Goal: Task Accomplishment & Management: Complete application form

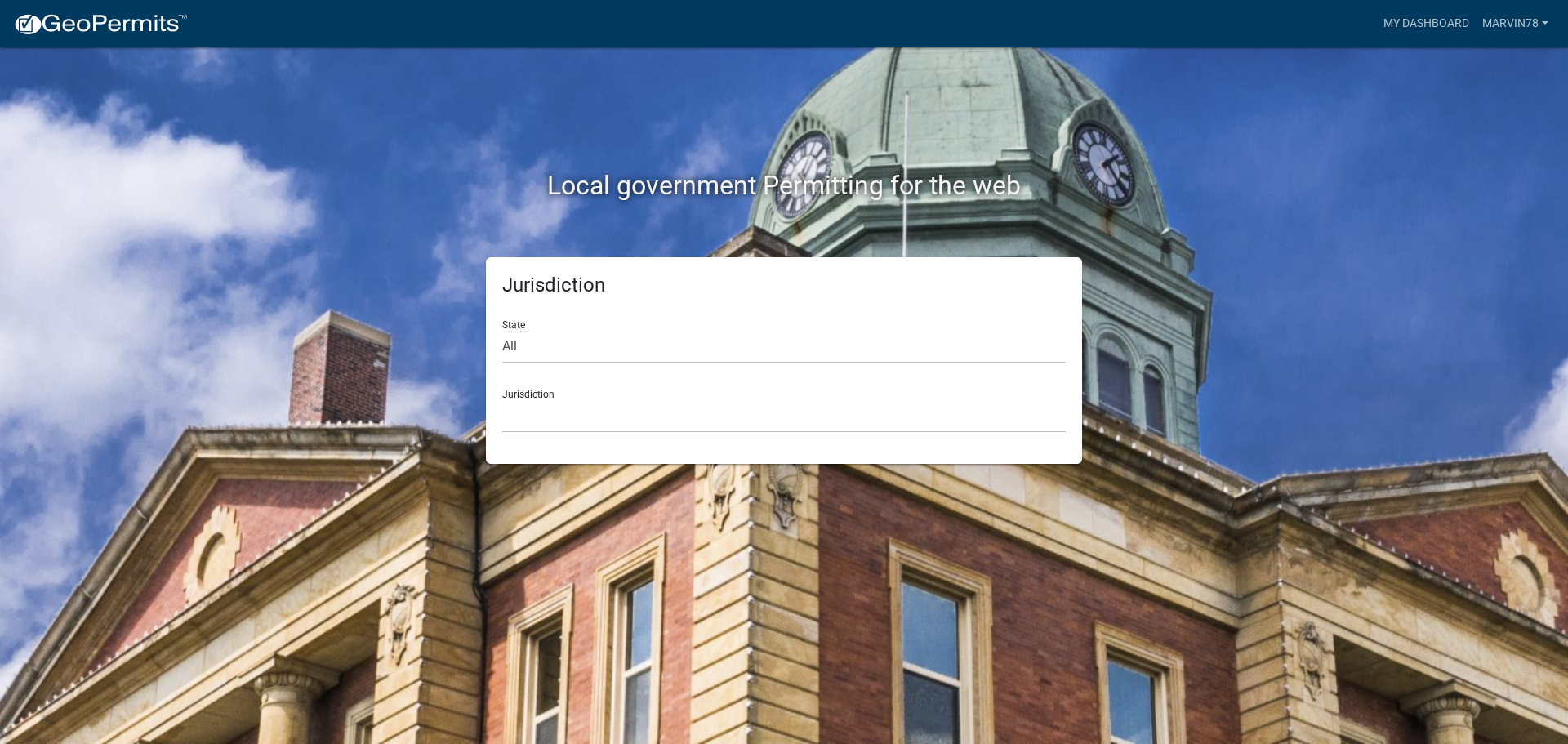
select select "[US_STATE]"
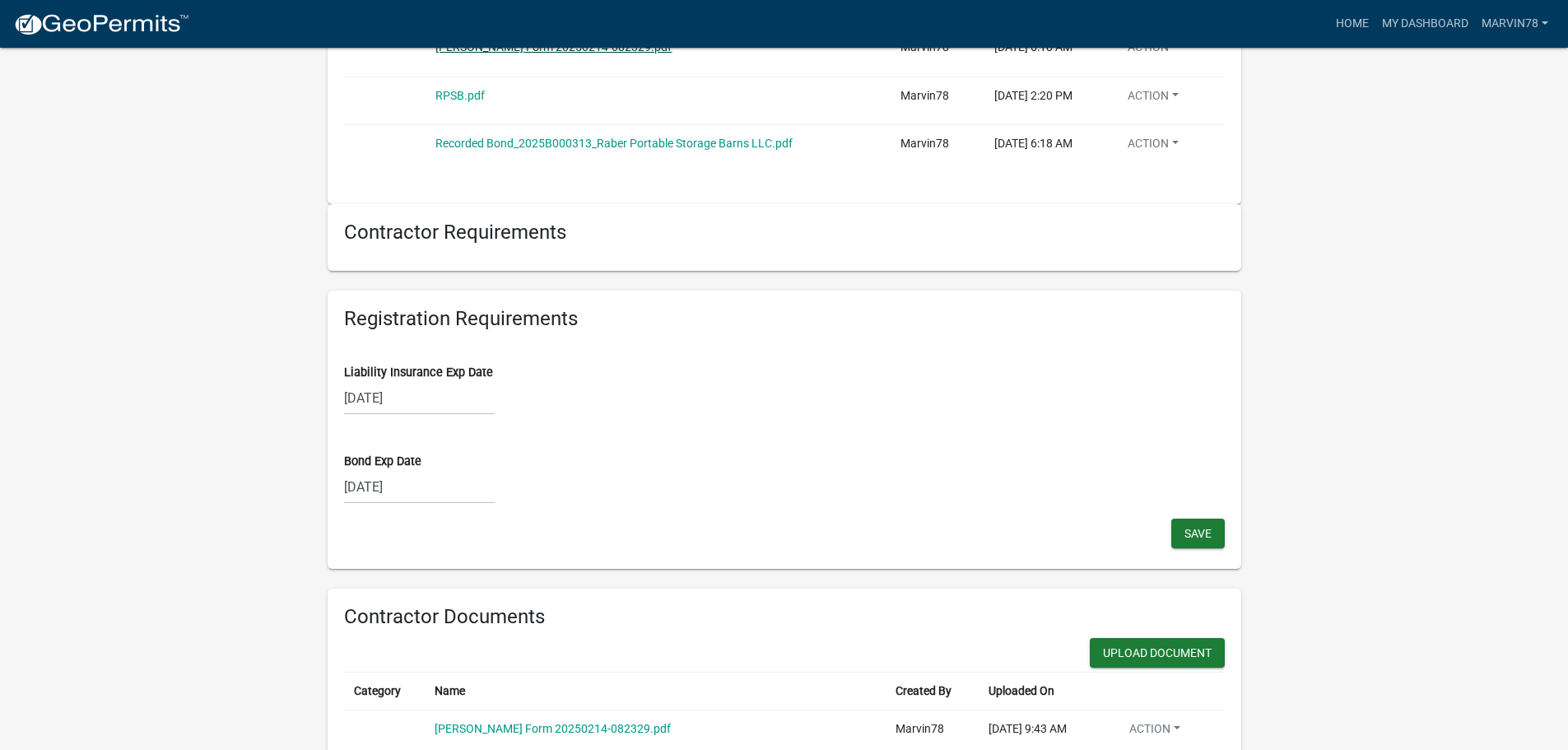
scroll to position [1152, 0]
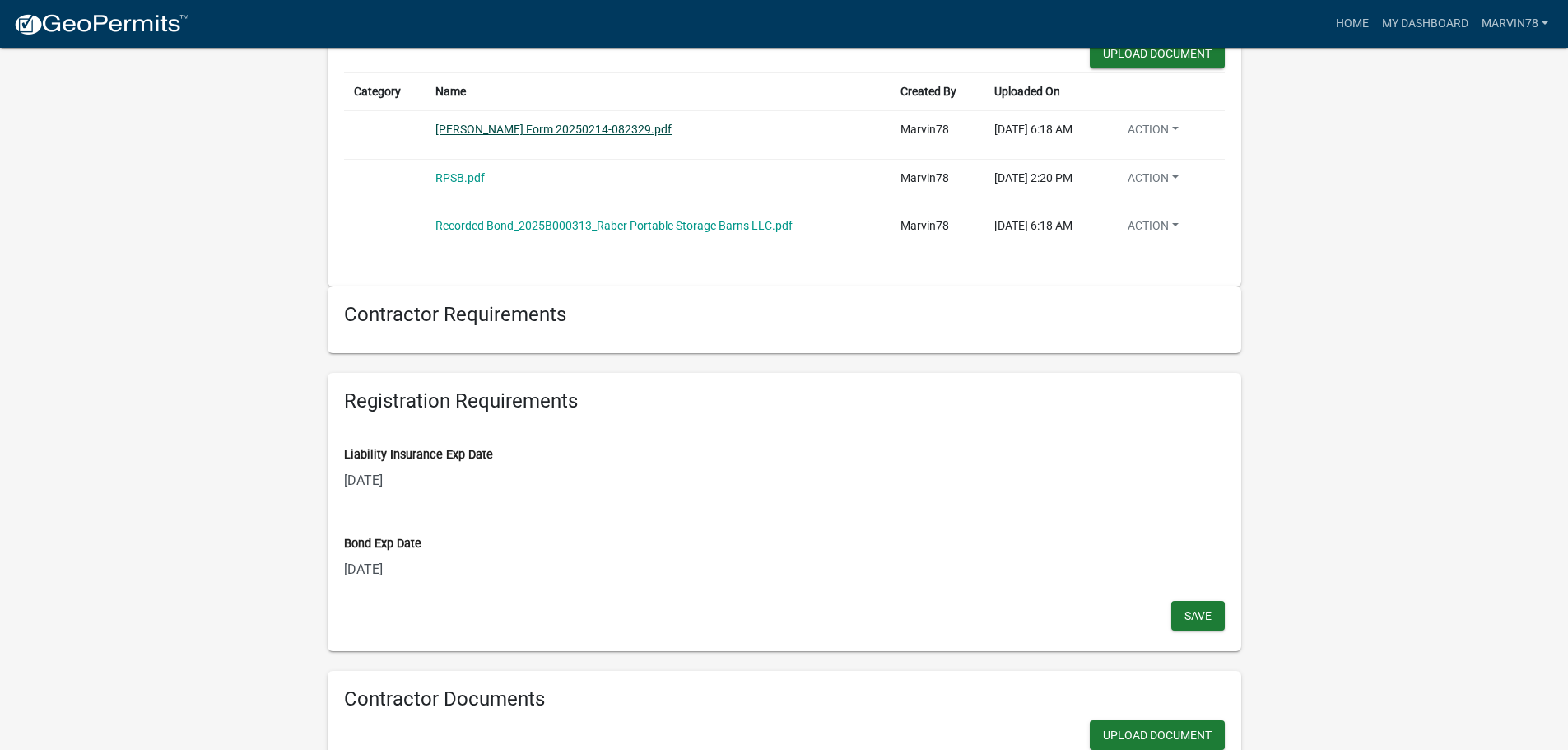
click at [478, 129] on link "[PERSON_NAME] Form 20250214-082329.pdf" at bounding box center [554, 130] width 237 height 13
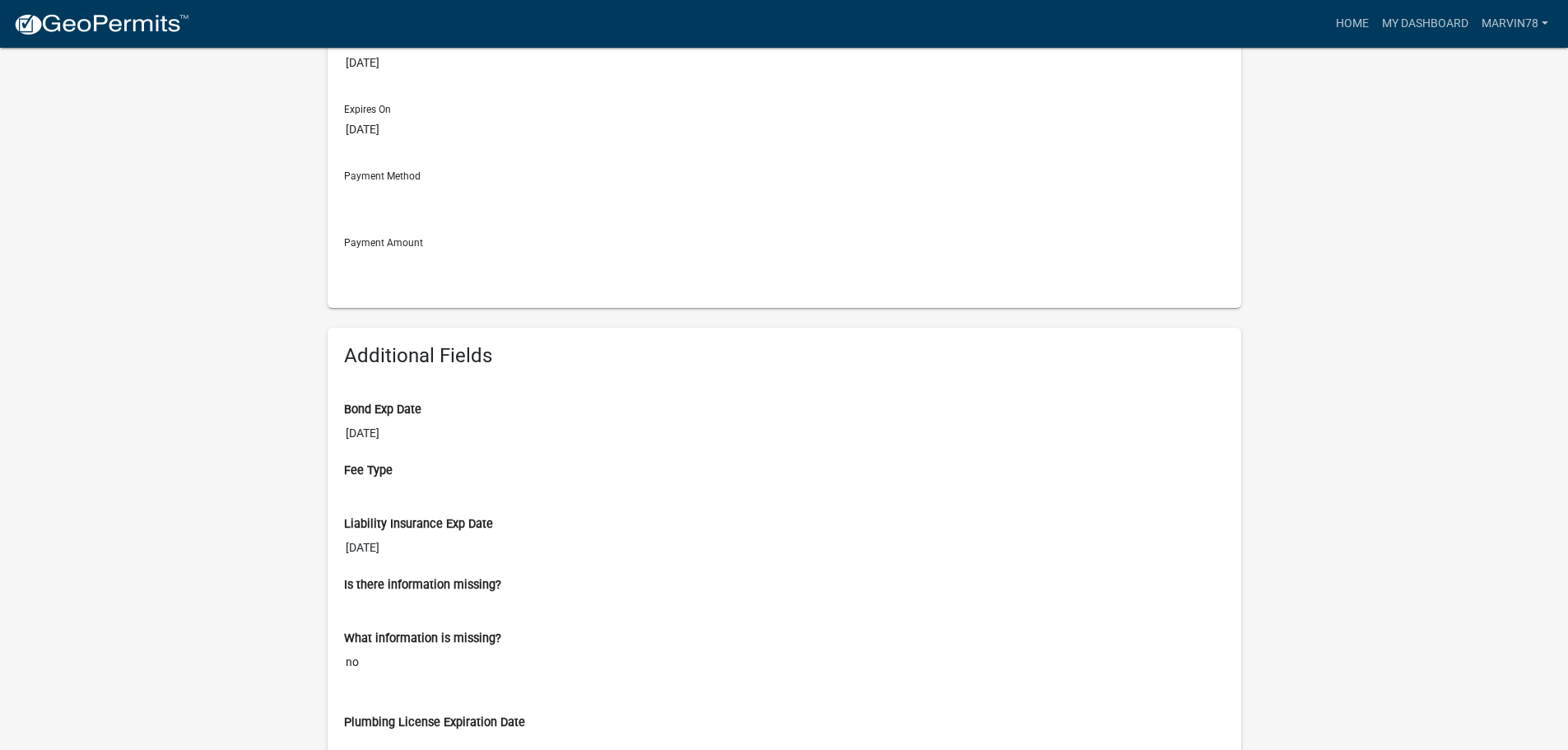
scroll to position [329, 0]
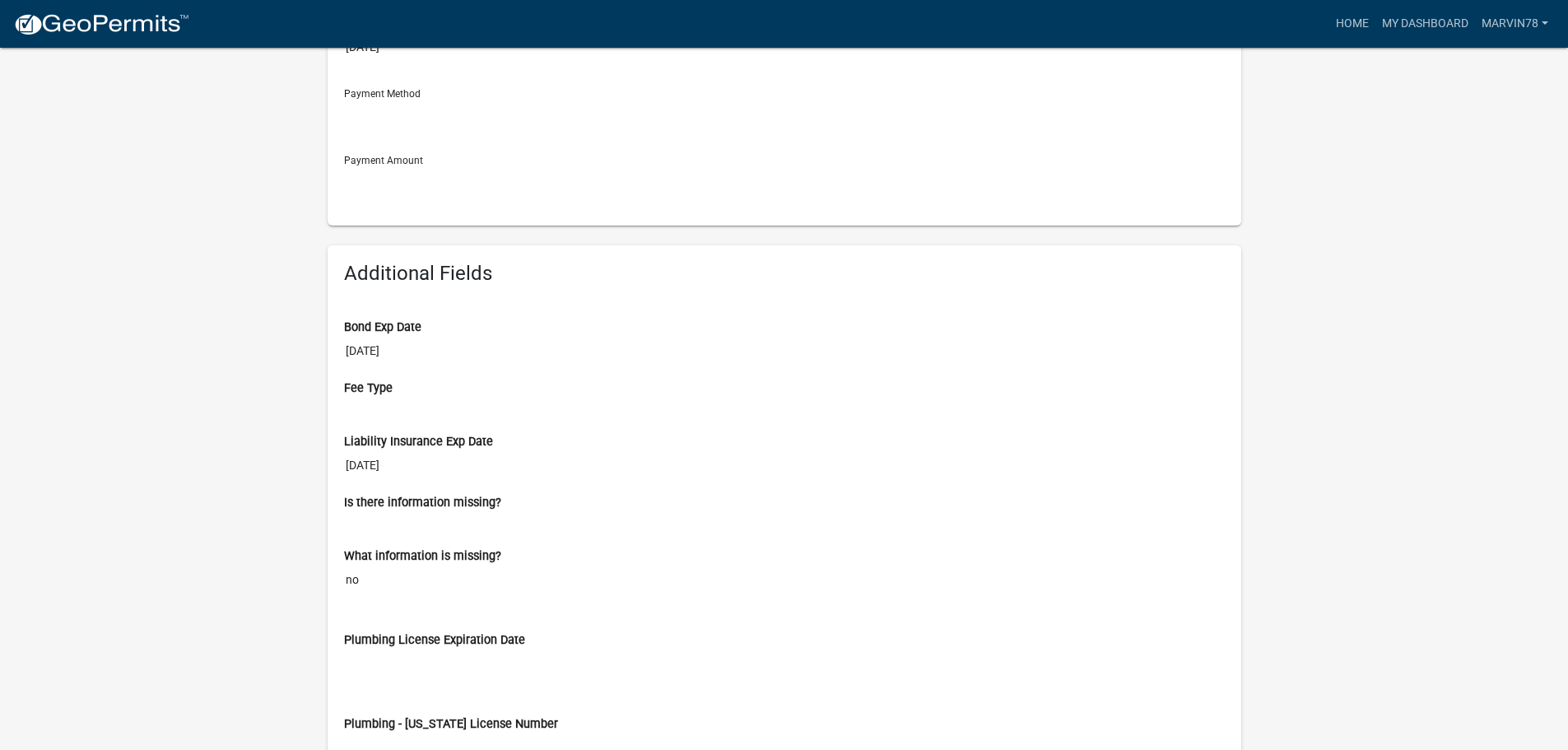
click at [381, 471] on input "[DATE]" at bounding box center [784, 466] width 881 height 30
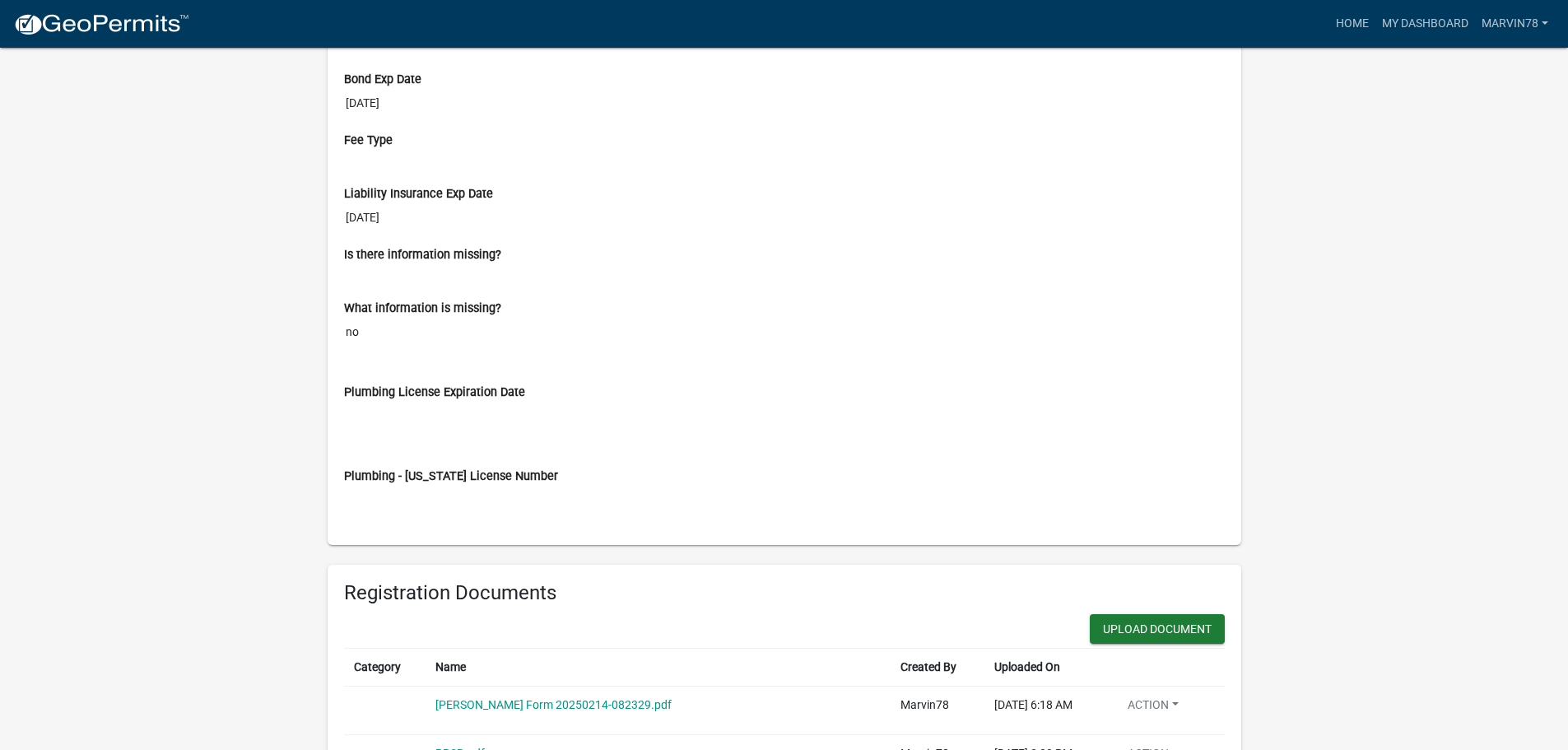
scroll to position [658, 0]
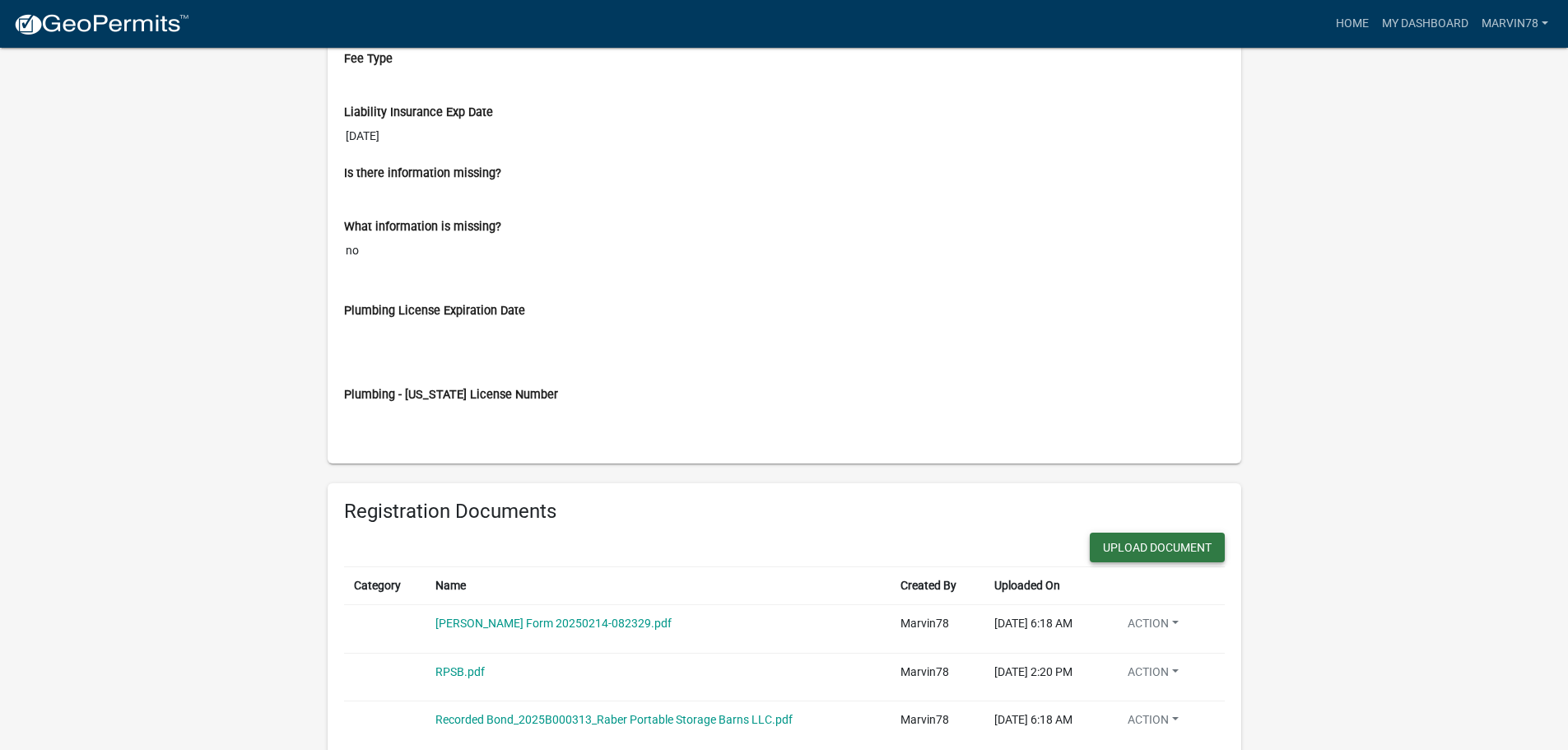
click at [1137, 545] on button "Upload Document" at bounding box center [1158, 547] width 135 height 30
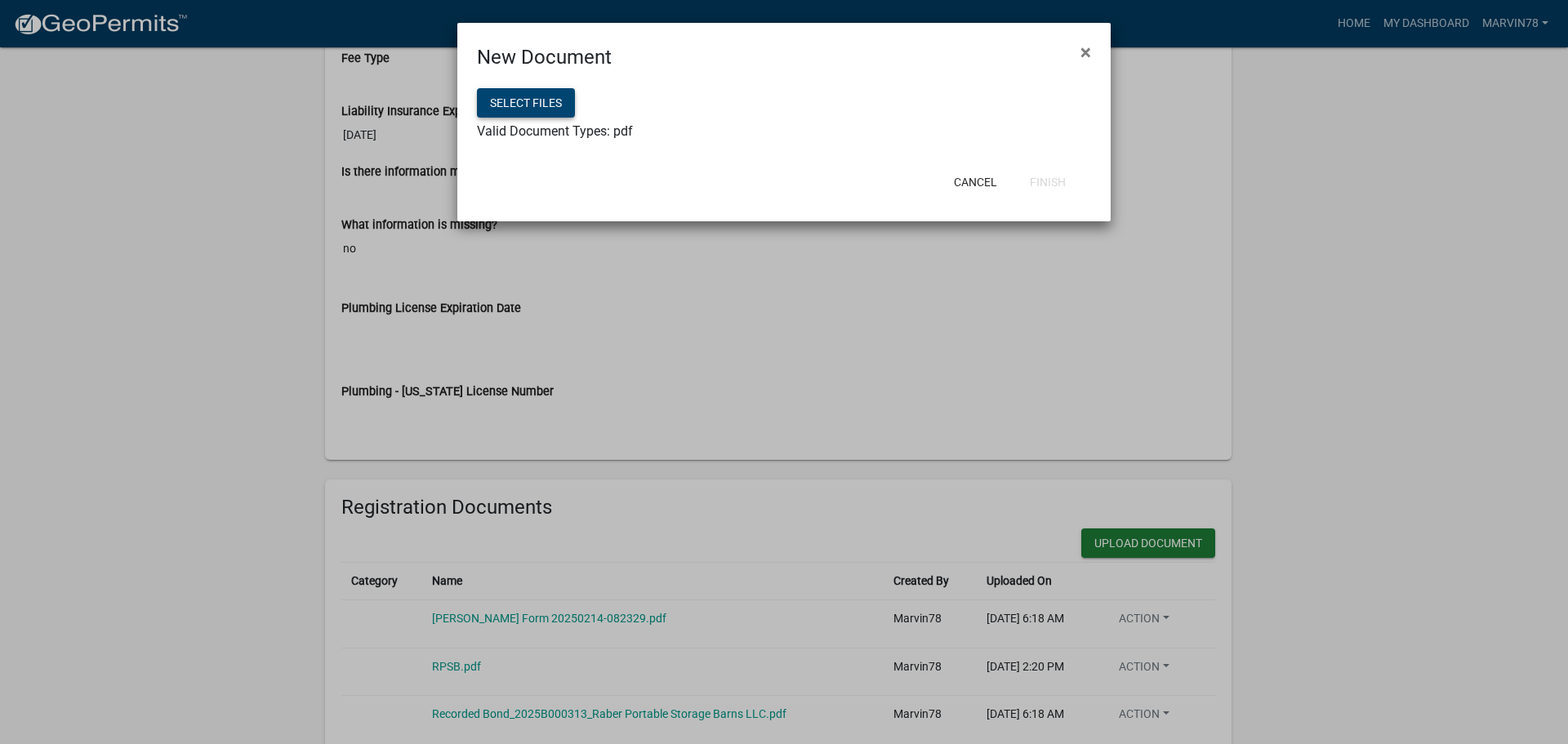
click at [513, 90] on button "Select files" at bounding box center [525, 103] width 98 height 30
click at [1037, 177] on button "Finish" at bounding box center [1047, 183] width 62 height 30
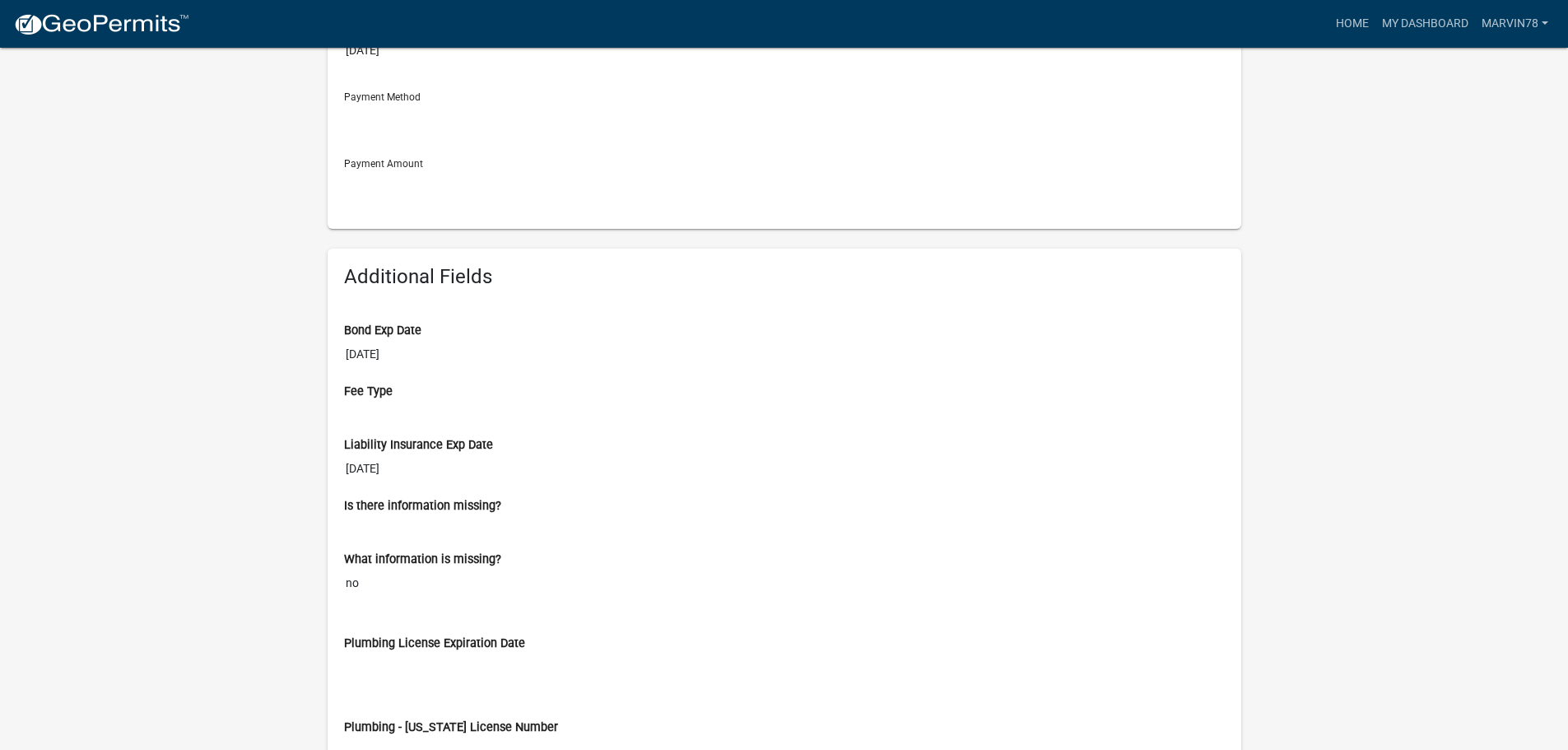
scroll to position [329, 0]
click at [412, 465] on input "[DATE]" at bounding box center [784, 466] width 881 height 30
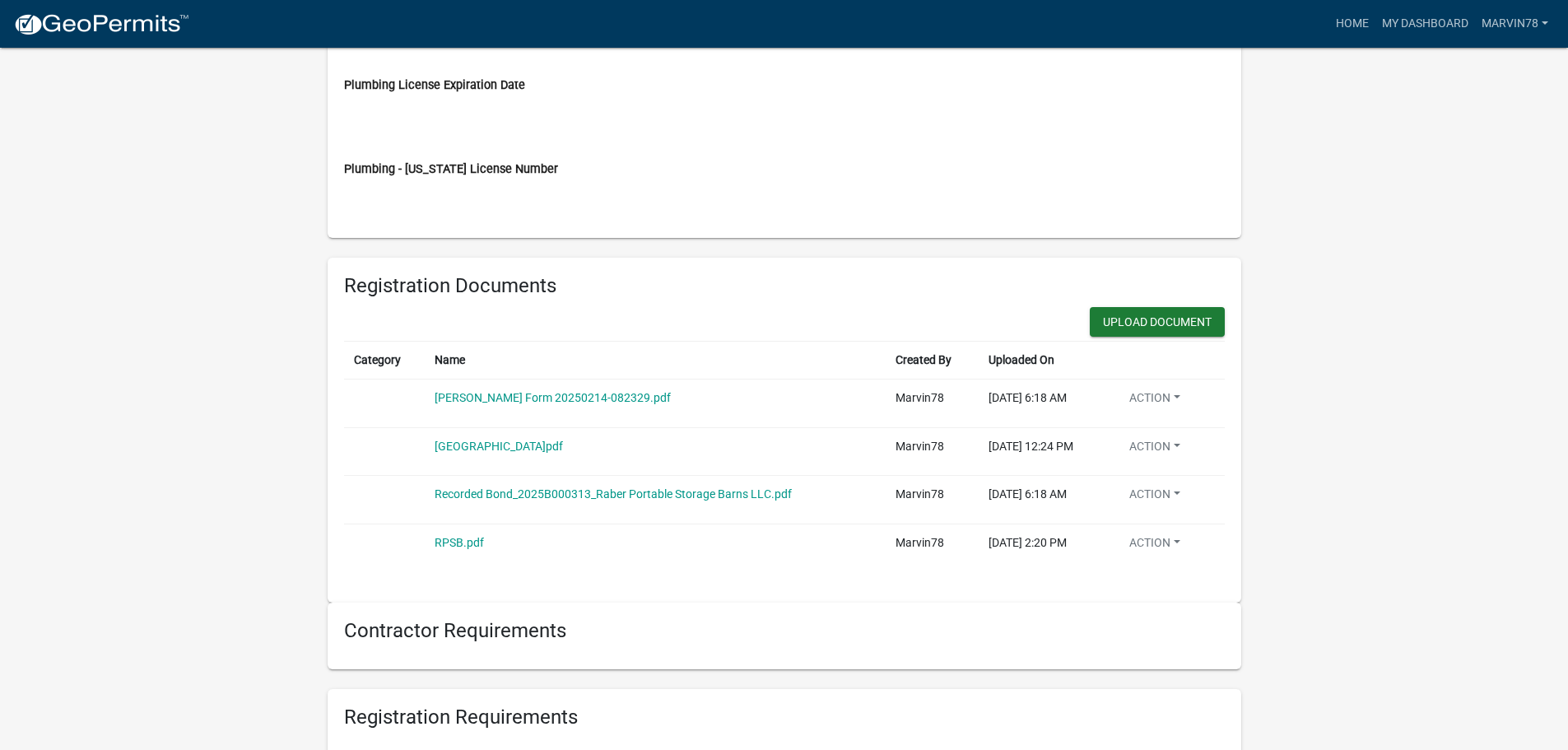
scroll to position [1152, 0]
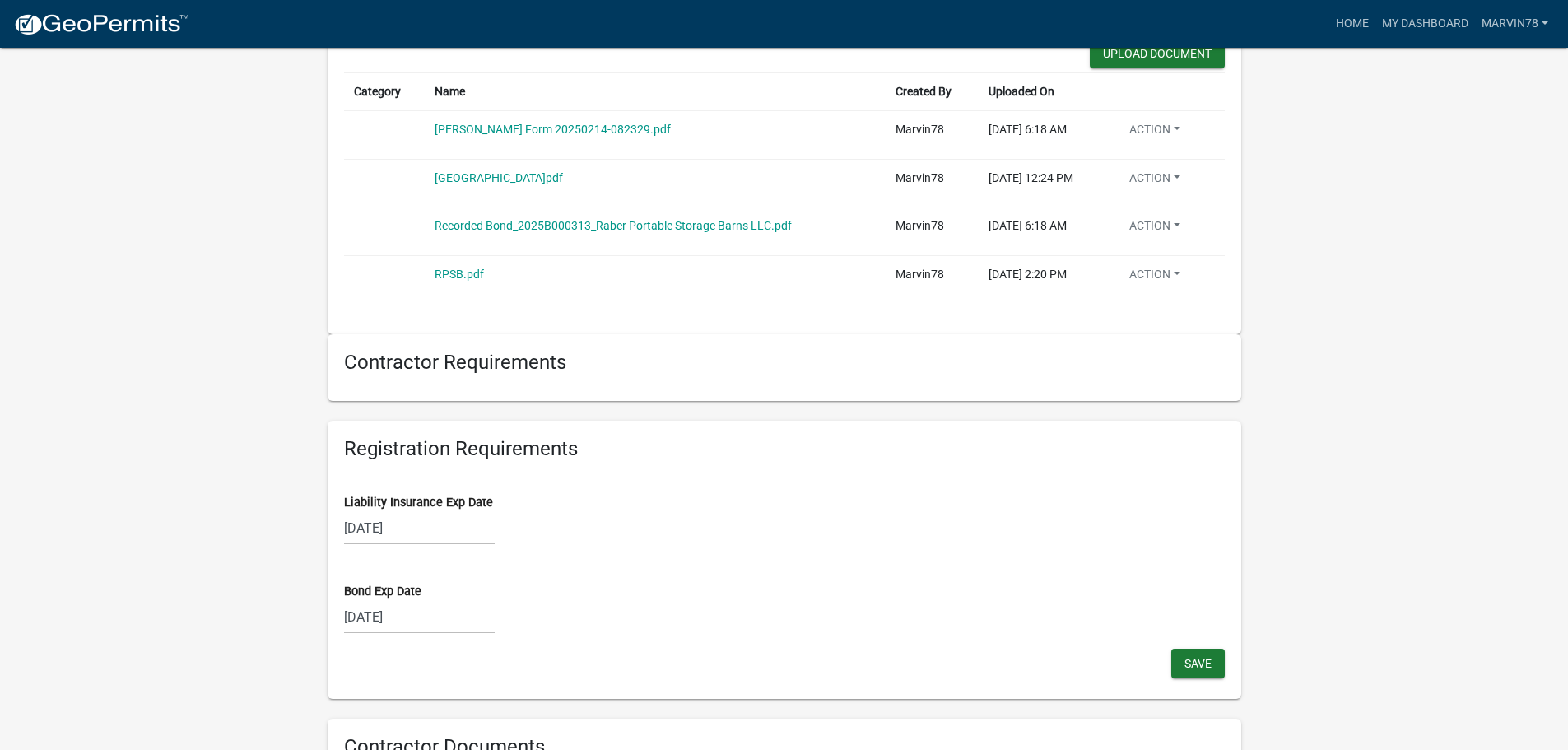
click at [442, 525] on div "[DATE]" at bounding box center [419, 528] width 150 height 34
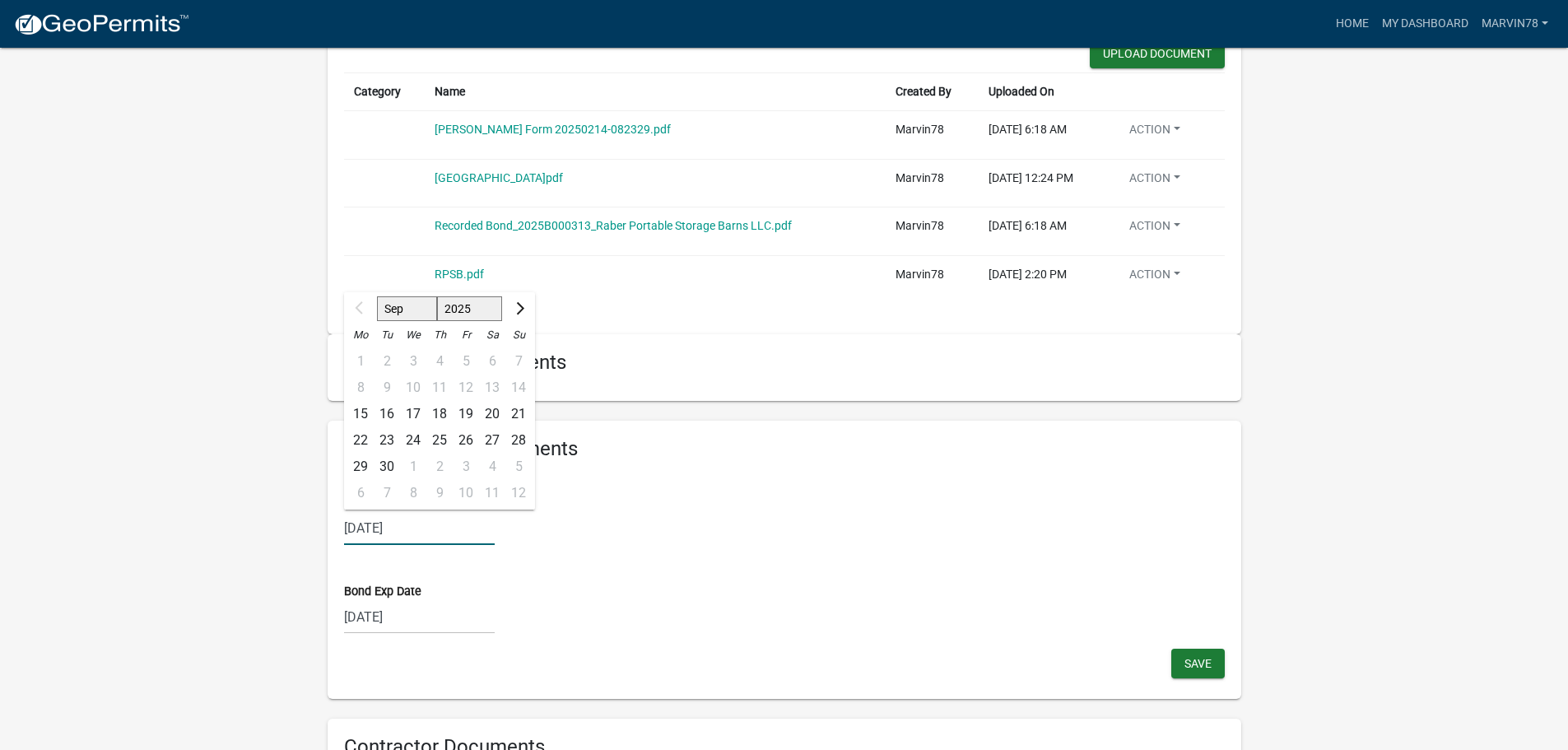
click at [484, 308] on select "2025 2026 2027 2028 2029 2030 2031 2032 2033 2034 2035 2036 2037 2038 2039 2040…" at bounding box center [469, 309] width 66 height 24
select select "2026"
click at [437, 297] on select "2025 2026 2027 2028 2029 2030 2031 2032 2033 2034 2035 2036 2037 2038 2039 2040…" at bounding box center [469, 309] width 66 height 24
click at [1206, 669] on span "Save" at bounding box center [1197, 664] width 27 height 13
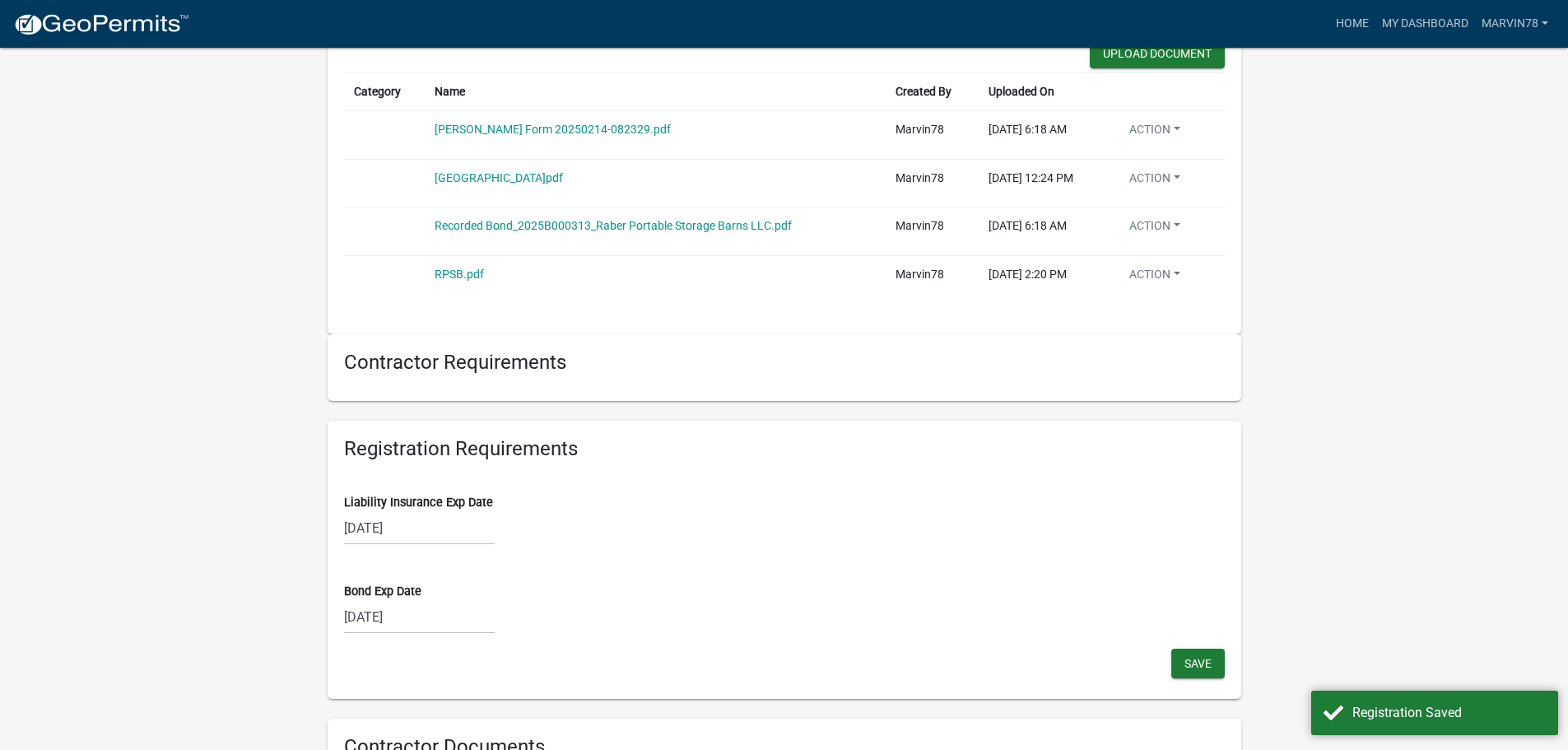
scroll to position [1070, 0]
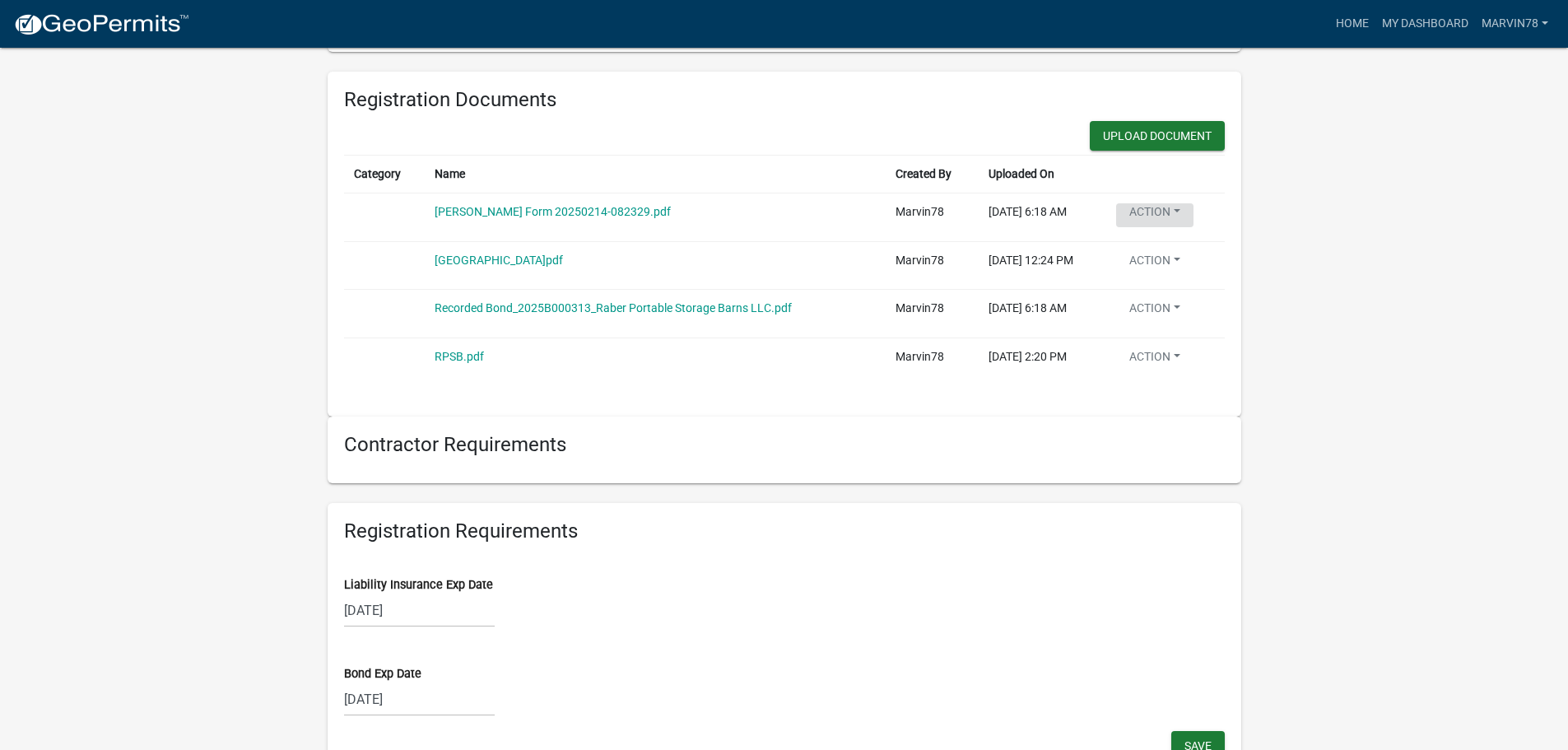
click at [1171, 214] on button "Action" at bounding box center [1155, 215] width 77 height 23
click at [1160, 259] on link "Delete" at bounding box center [1182, 255] width 131 height 39
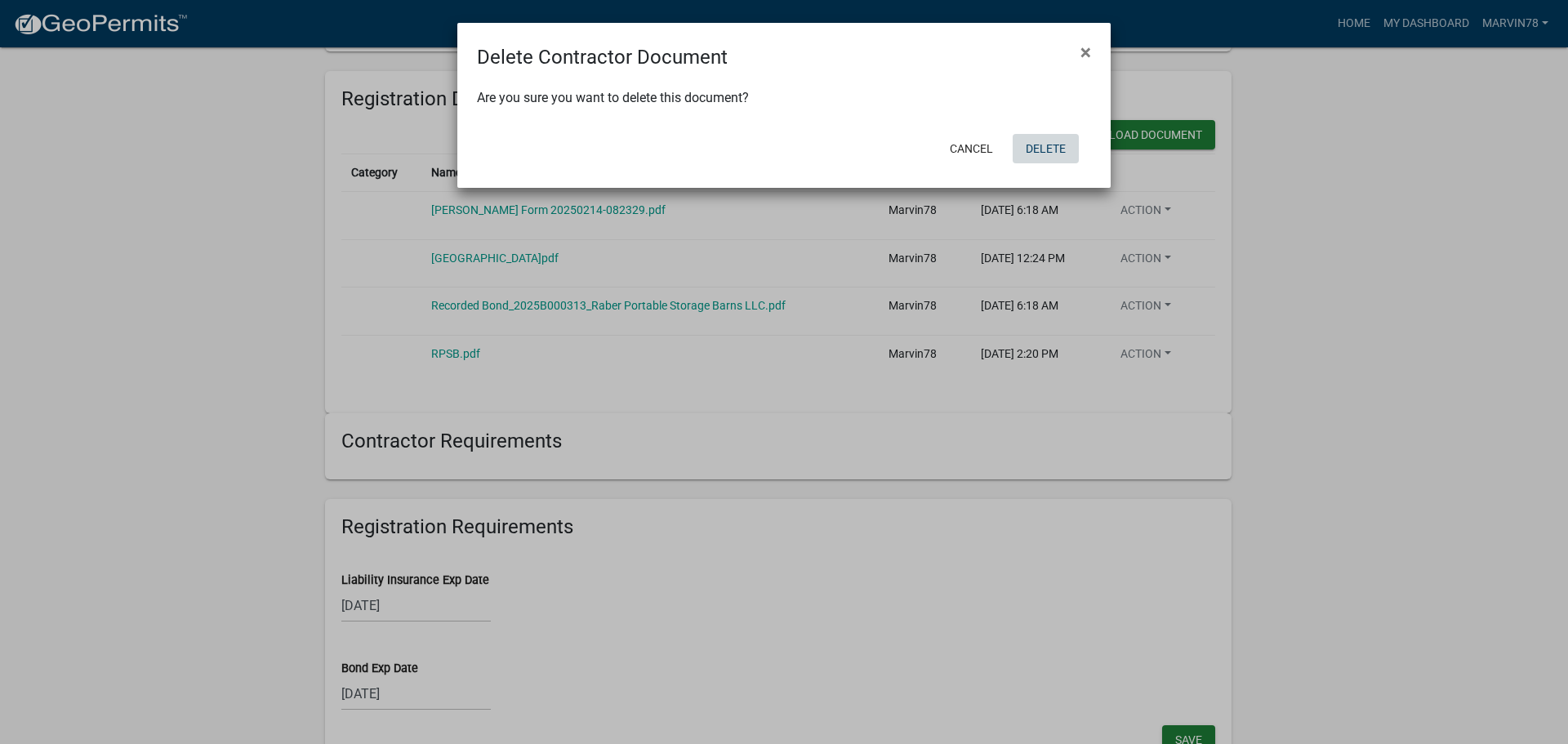
click at [1061, 140] on button "Delete" at bounding box center [1045, 149] width 66 height 30
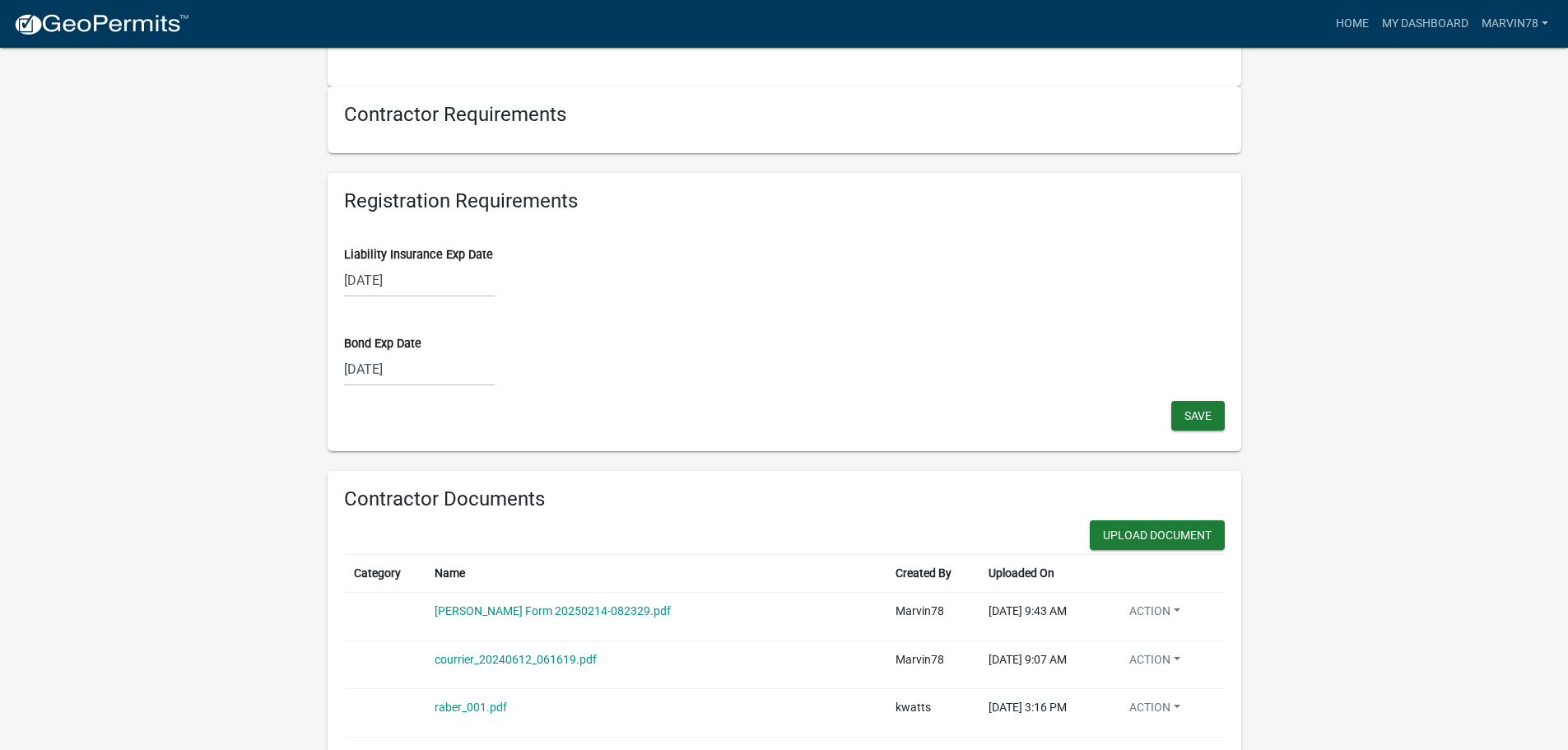
scroll to position [1399, 0]
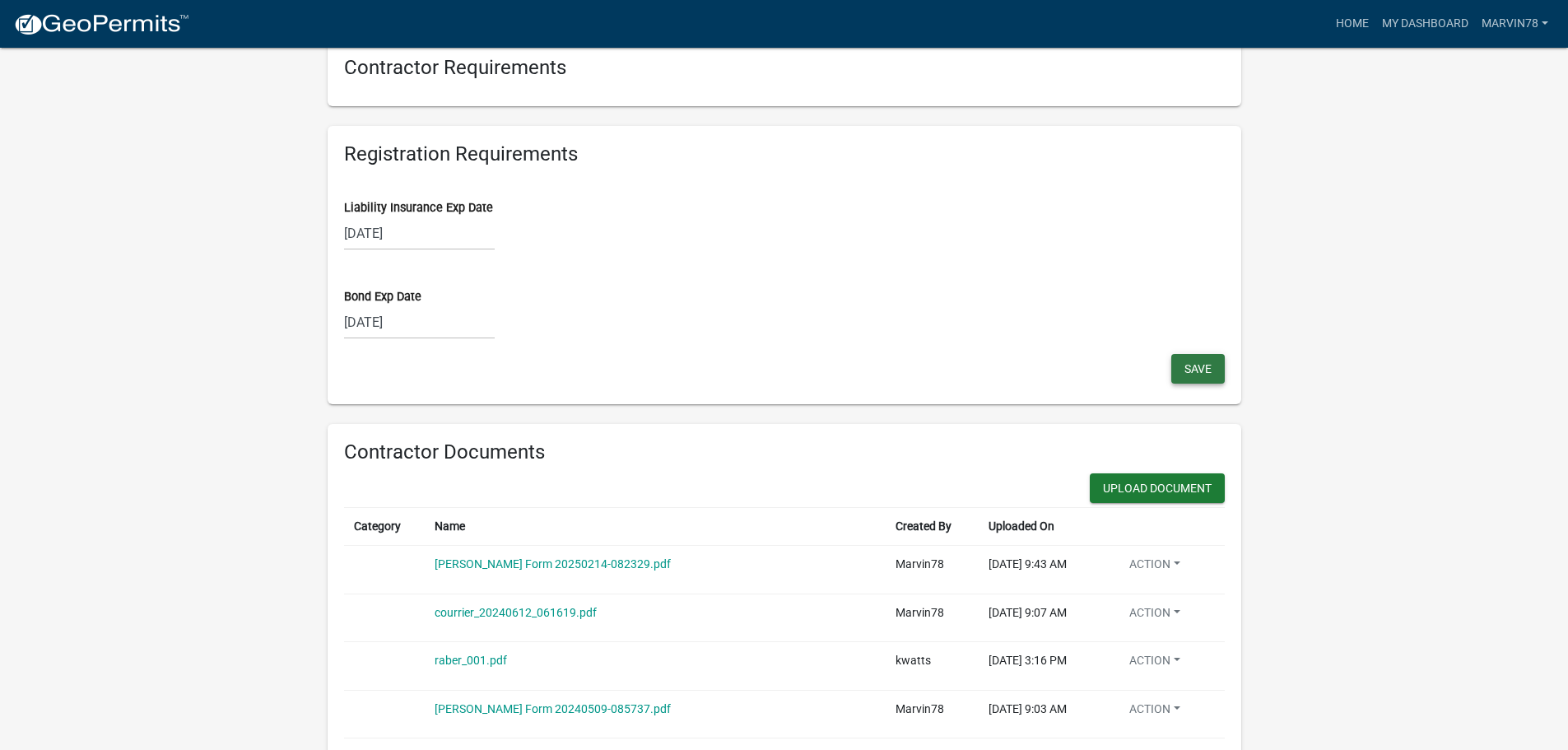
click at [1199, 376] on button "Save" at bounding box center [1197, 369] width 54 height 30
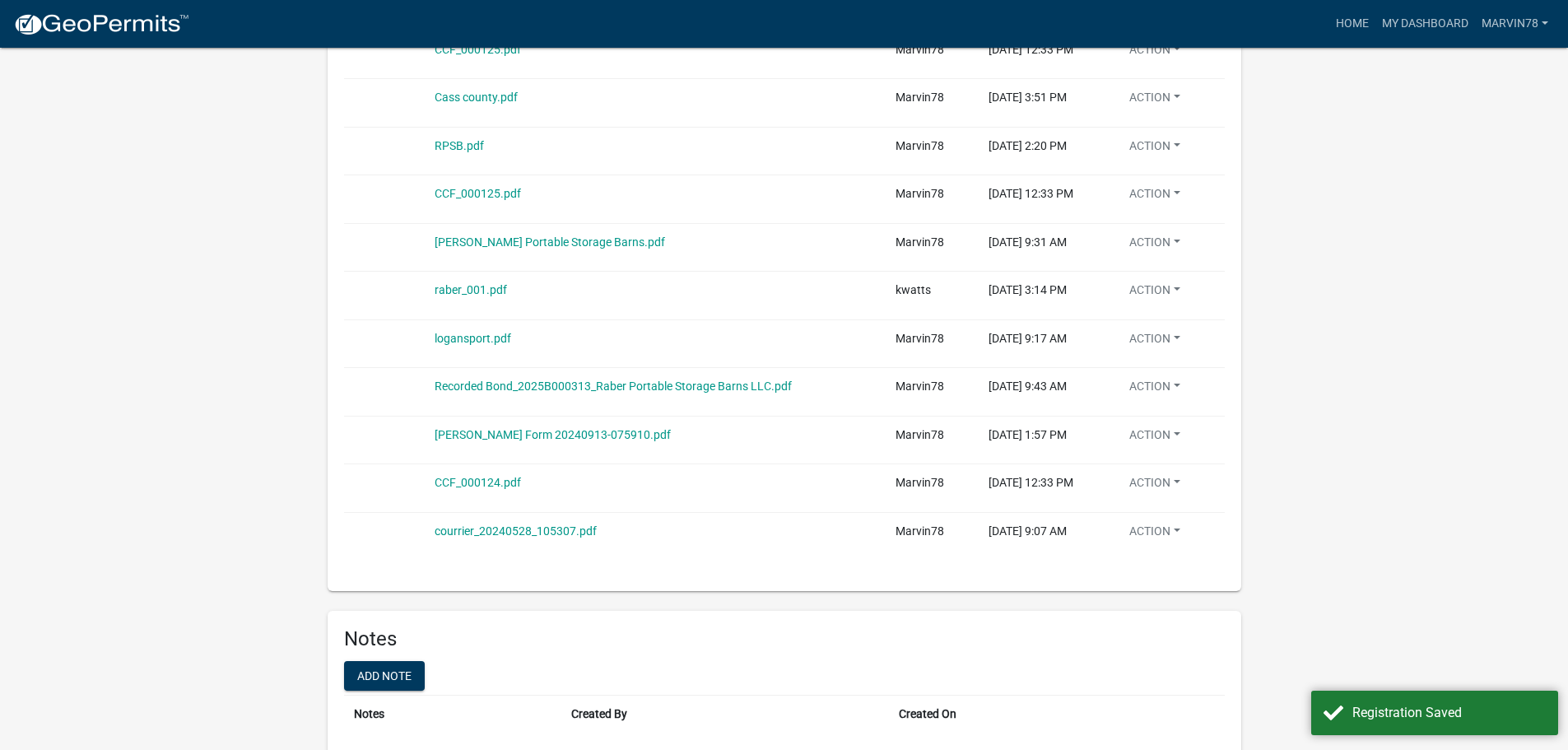
scroll to position [2166, 0]
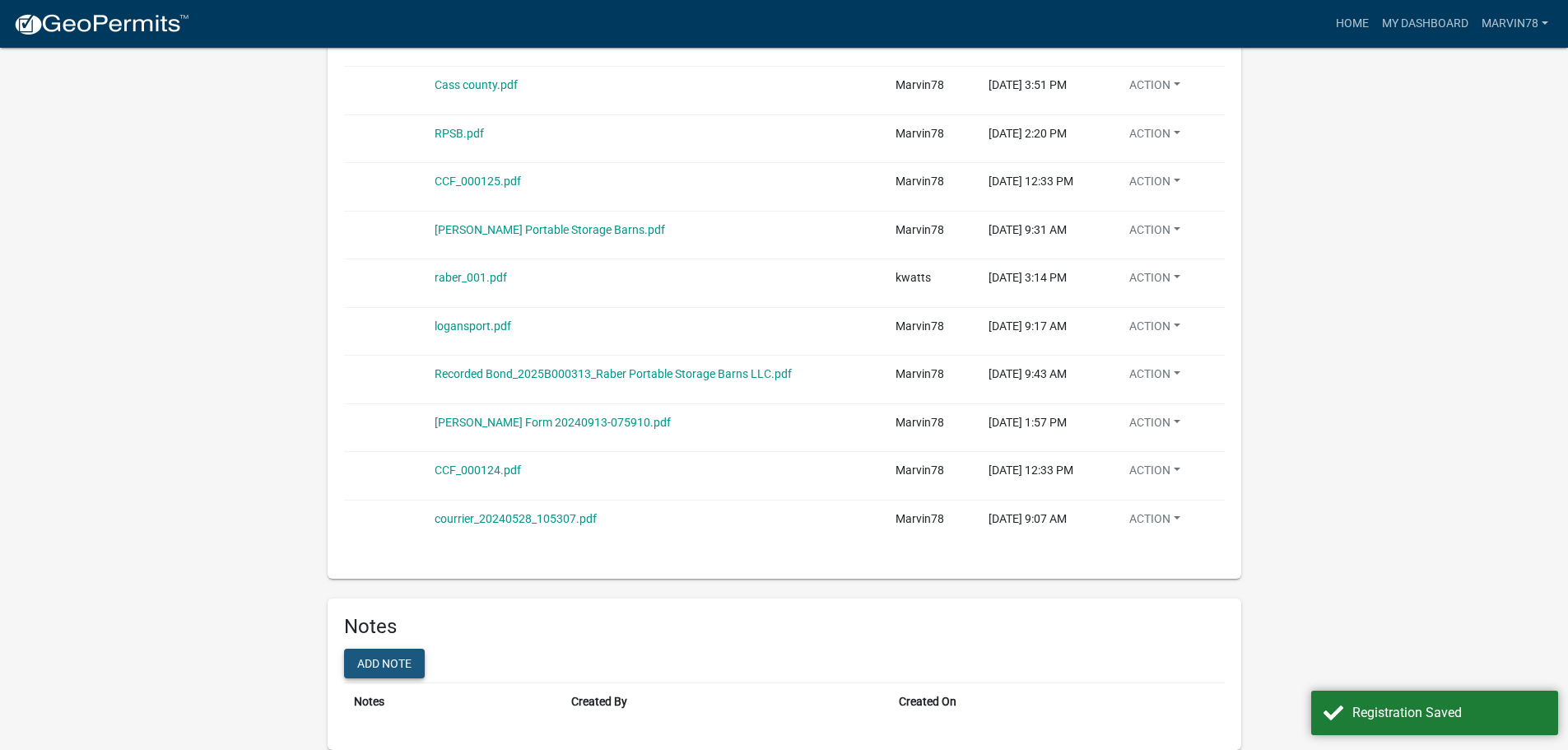
click at [392, 664] on button "Add note" at bounding box center [384, 664] width 81 height 30
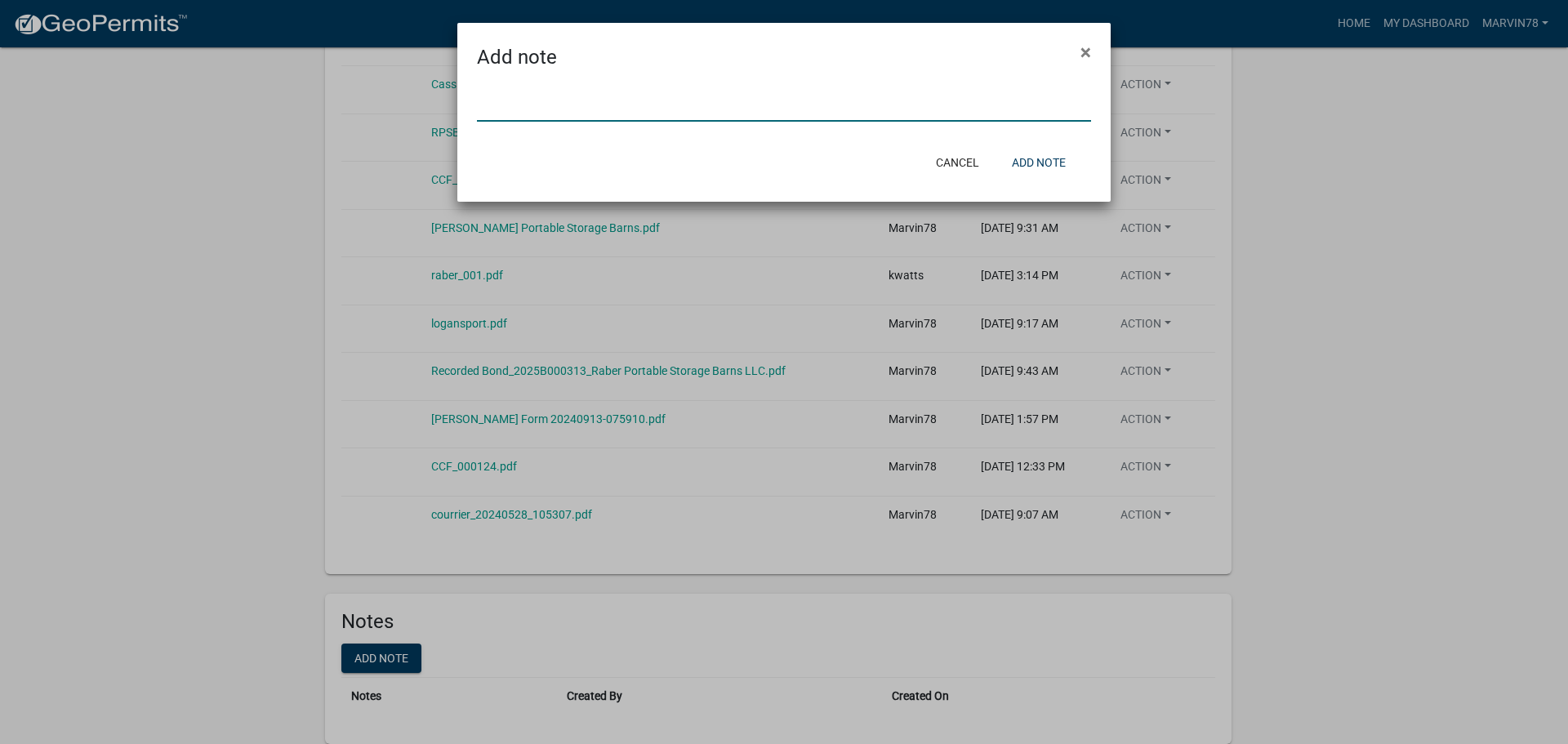
click at [530, 115] on input "text" at bounding box center [784, 105] width 614 height 34
type input "I uploaded the COC and will the bond in a bit"
click at [1019, 162] on button "Add note" at bounding box center [1039, 163] width 80 height 30
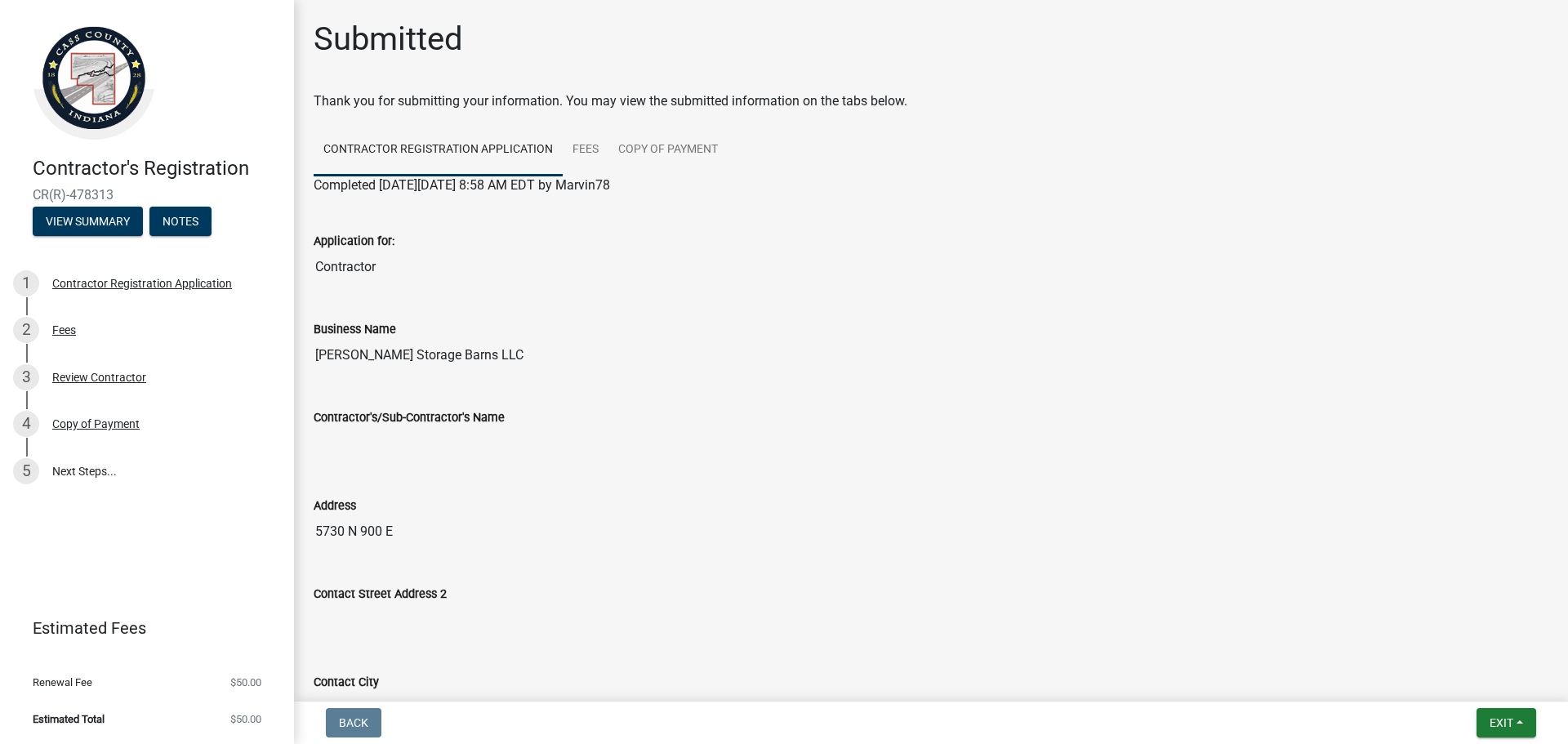
click at [1513, 230] on div "Application for: Contractor" at bounding box center [931, 246] width 1234 height 75
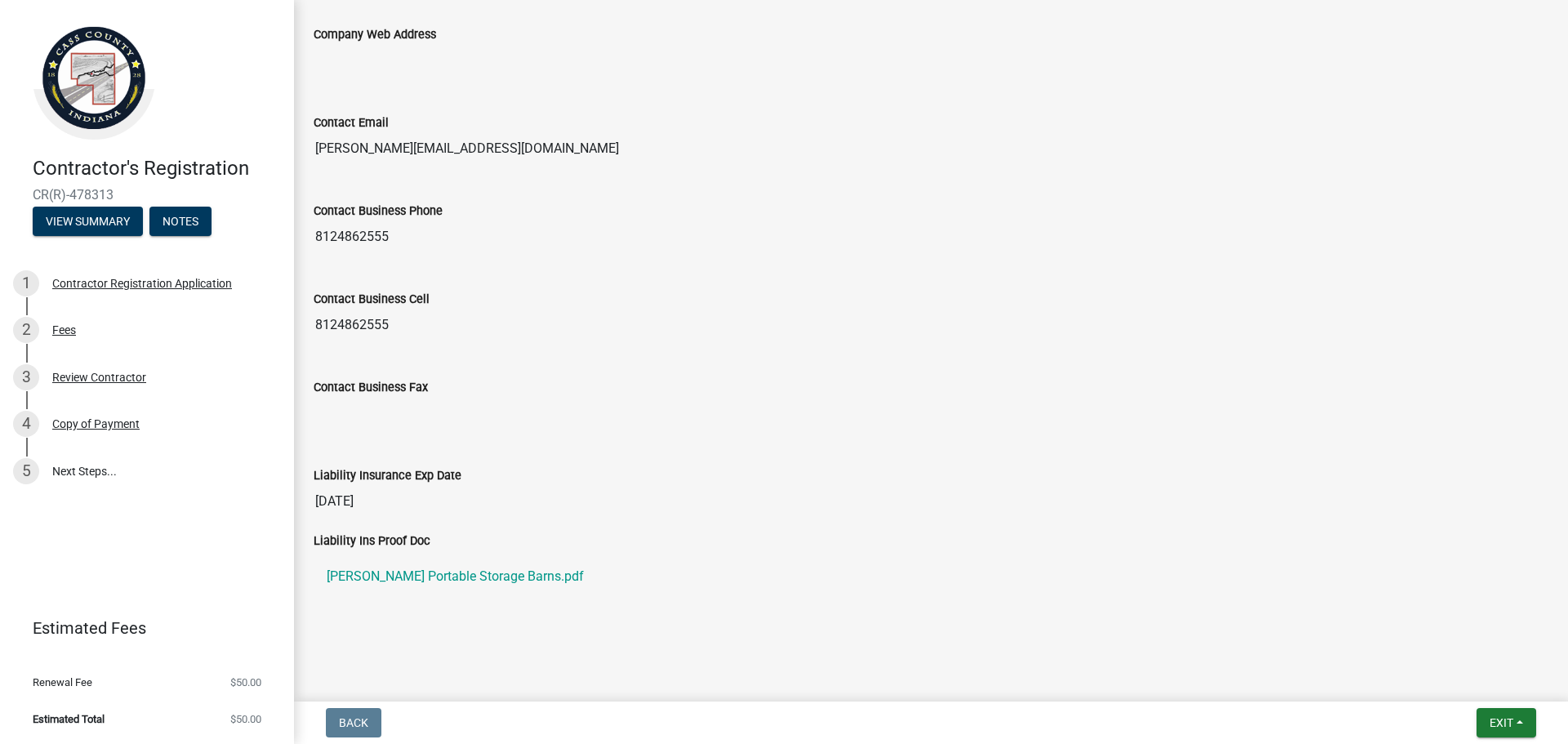
scroll to position [916, 0]
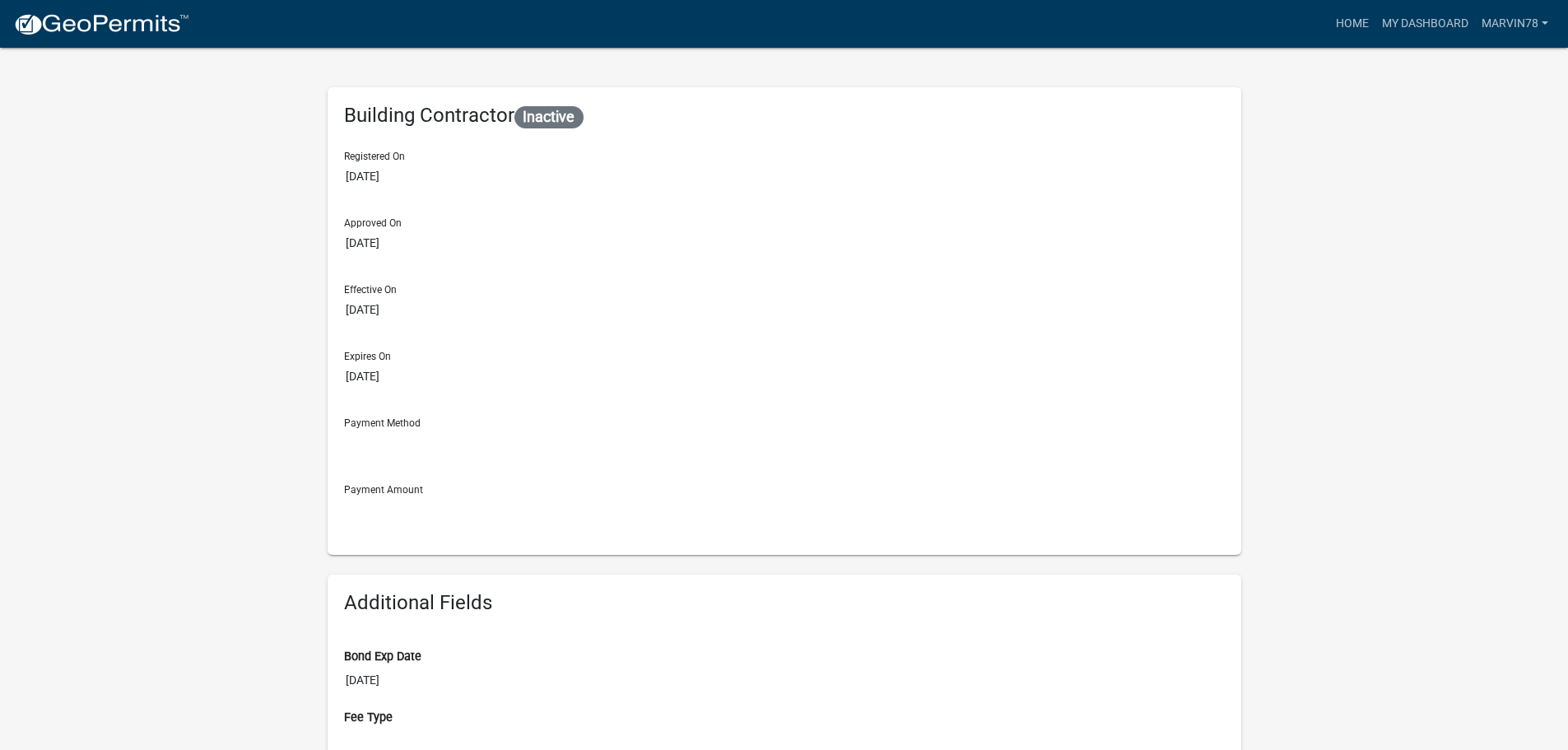
scroll to position [1838, 0]
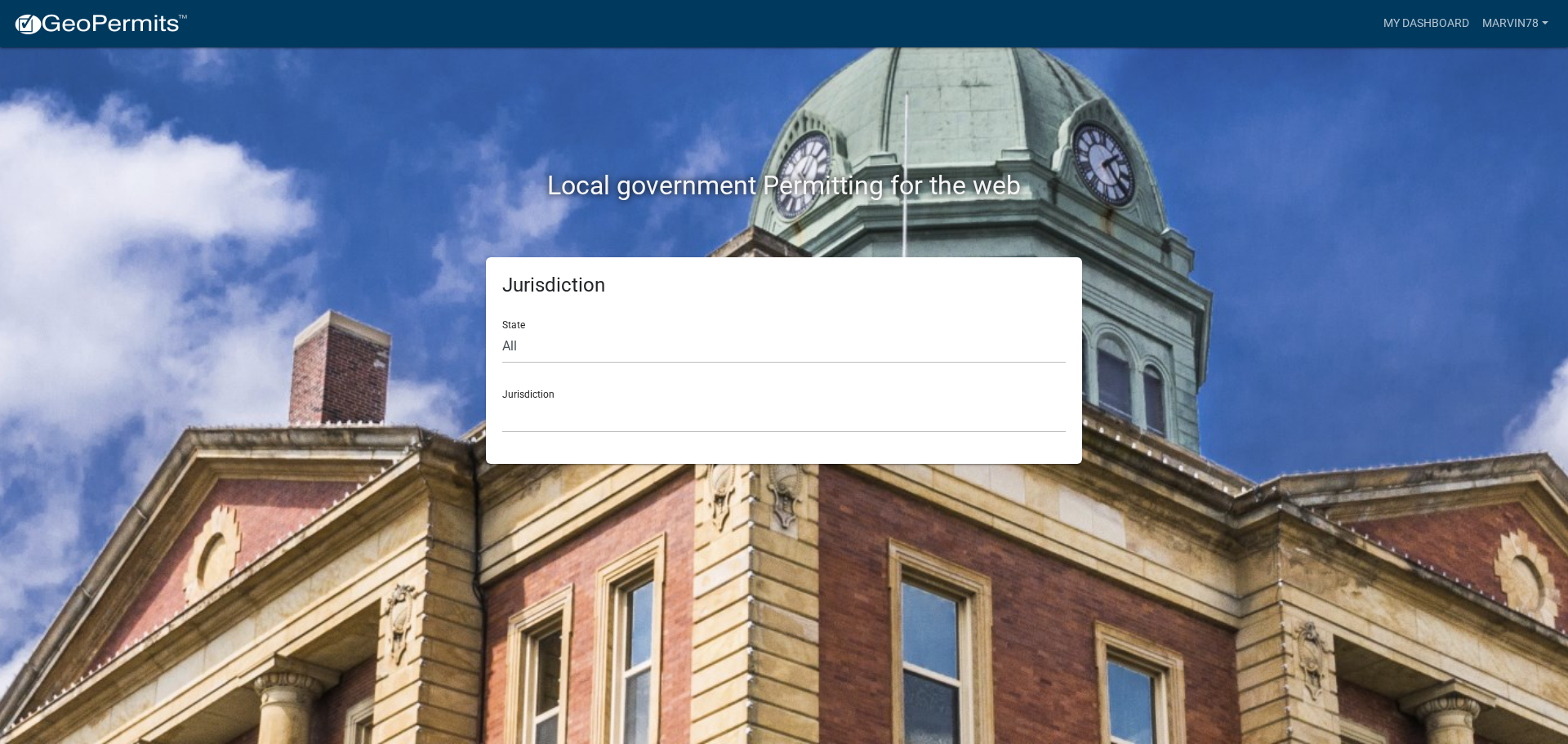
select select "[US_STATE]"
click at [572, 413] on select "City of Charlestown, Indiana City of Jeffersonville, Indiana City of Logansport…" at bounding box center [784, 416] width 564 height 34
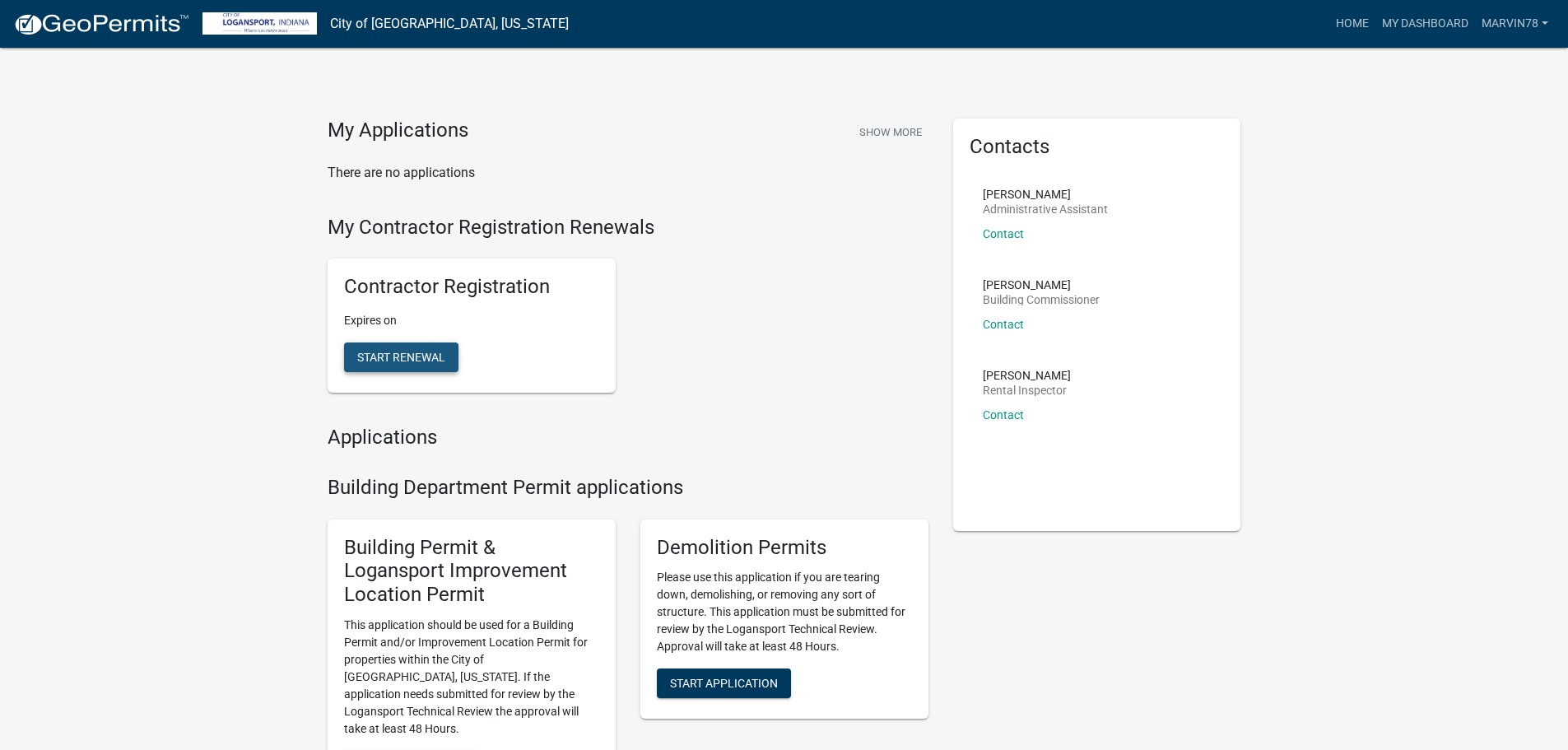
click at [397, 356] on span "Start Renewal" at bounding box center [401, 357] width 88 height 13
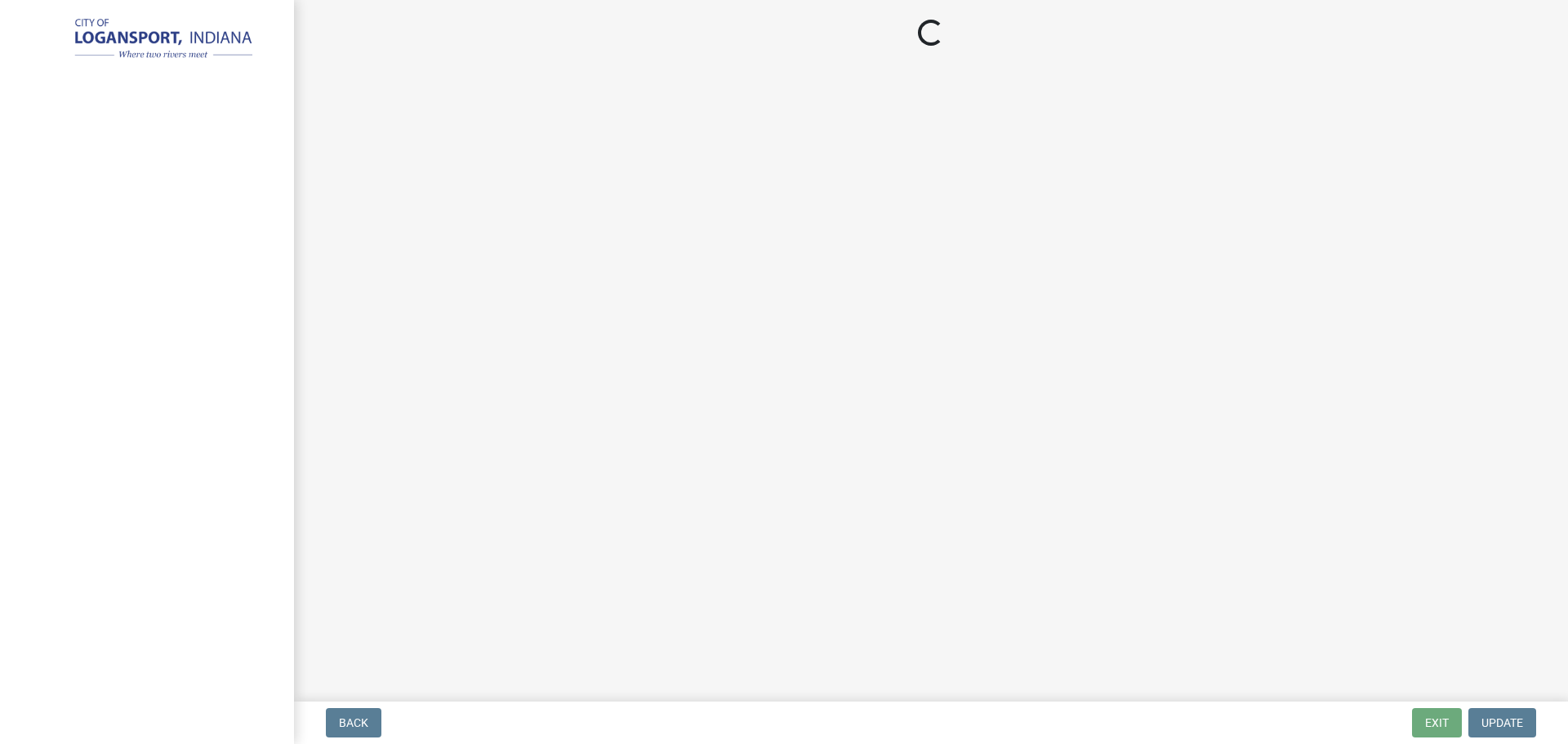
select select "IN"
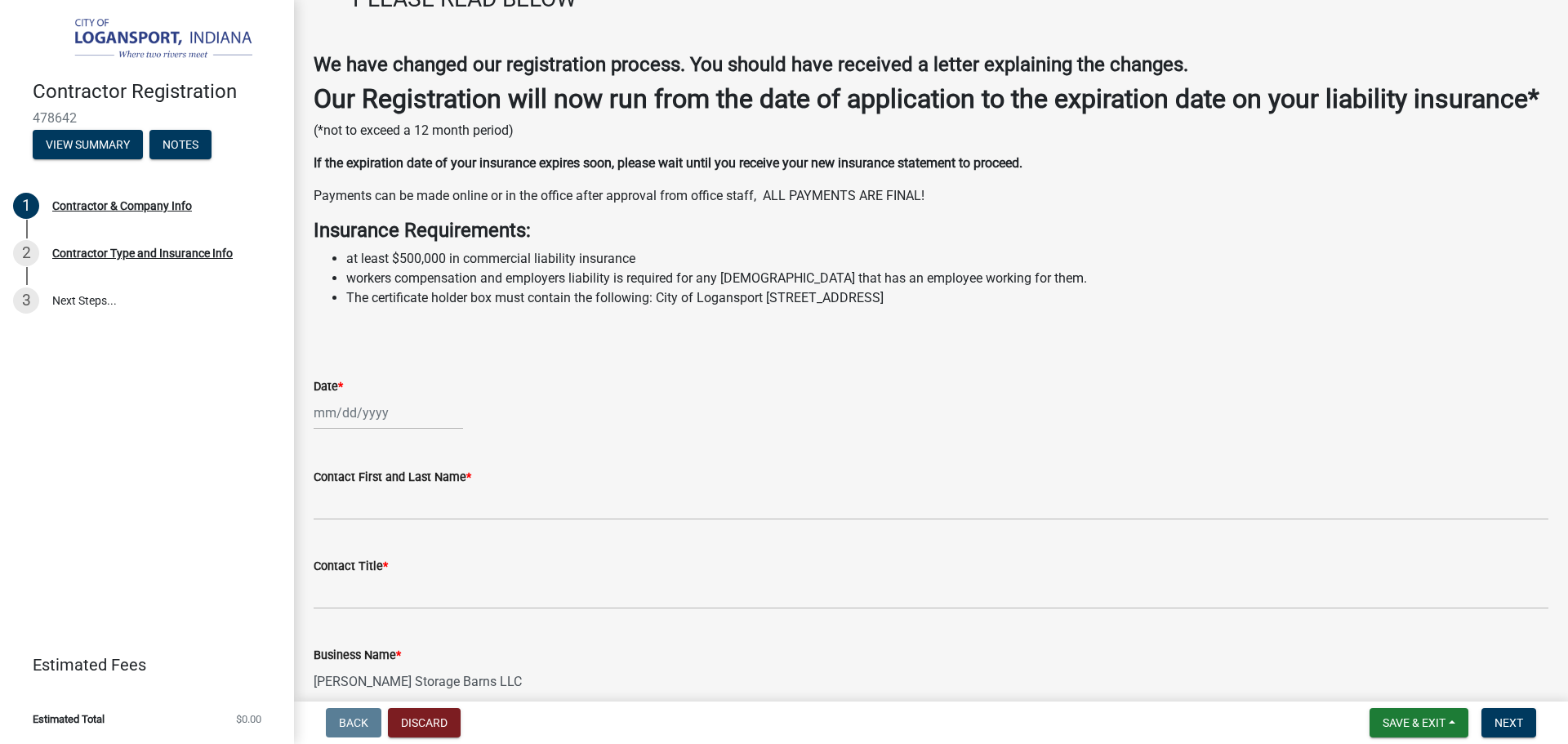
scroll to position [245, 0]
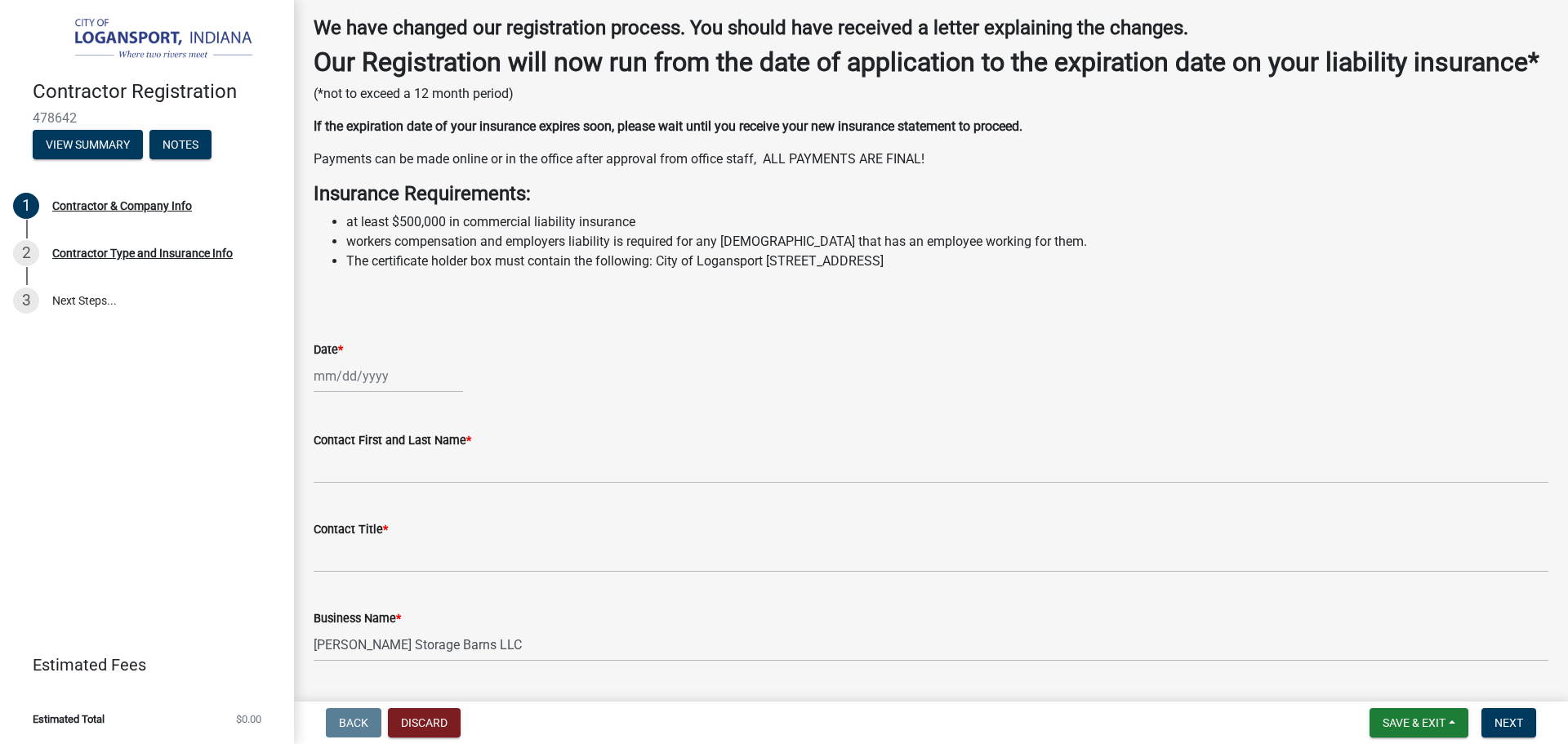
click at [320, 393] on div at bounding box center [389, 376] width 149 height 34
select select "9"
select select "2025"
click at [464, 502] on div "13" at bounding box center [460, 489] width 26 height 26
type input "[DATE]"
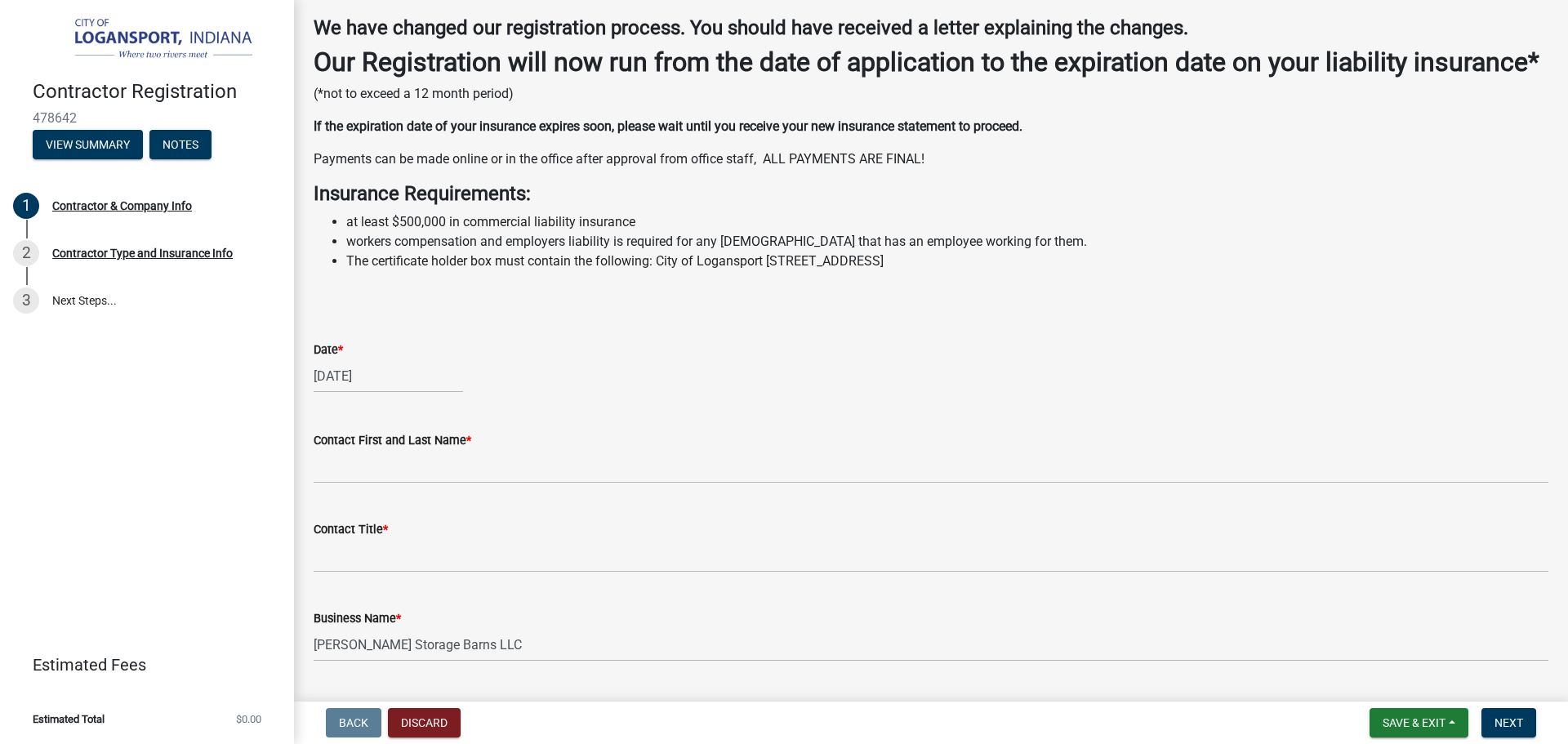
click at [389, 393] on div "[DATE]" at bounding box center [389, 376] width 149 height 34
select select "9"
click at [446, 423] on select "1525 1526 1527 1528 1529 1530 1531 1532 1533 1534 1535 1536 1537 1538 1539 1540…" at bounding box center [442, 411] width 59 height 24
select select "2026"
click at [413, 423] on select "1525 1526 1527 1528 1529 1530 1531 1532 1533 1534 1535 1536 1537 1538 1539 1540…" at bounding box center [442, 411] width 59 height 24
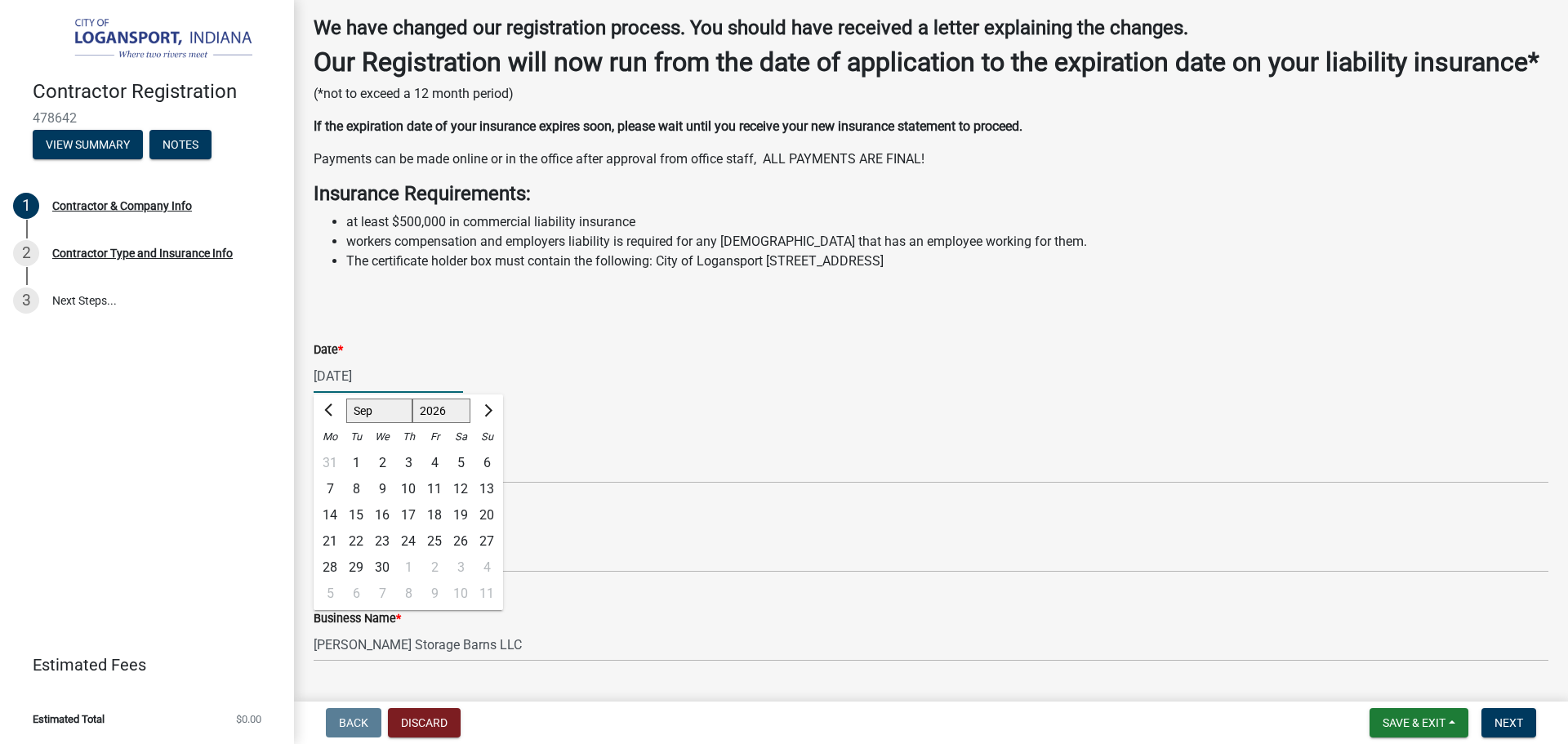
scroll to position [327, 0]
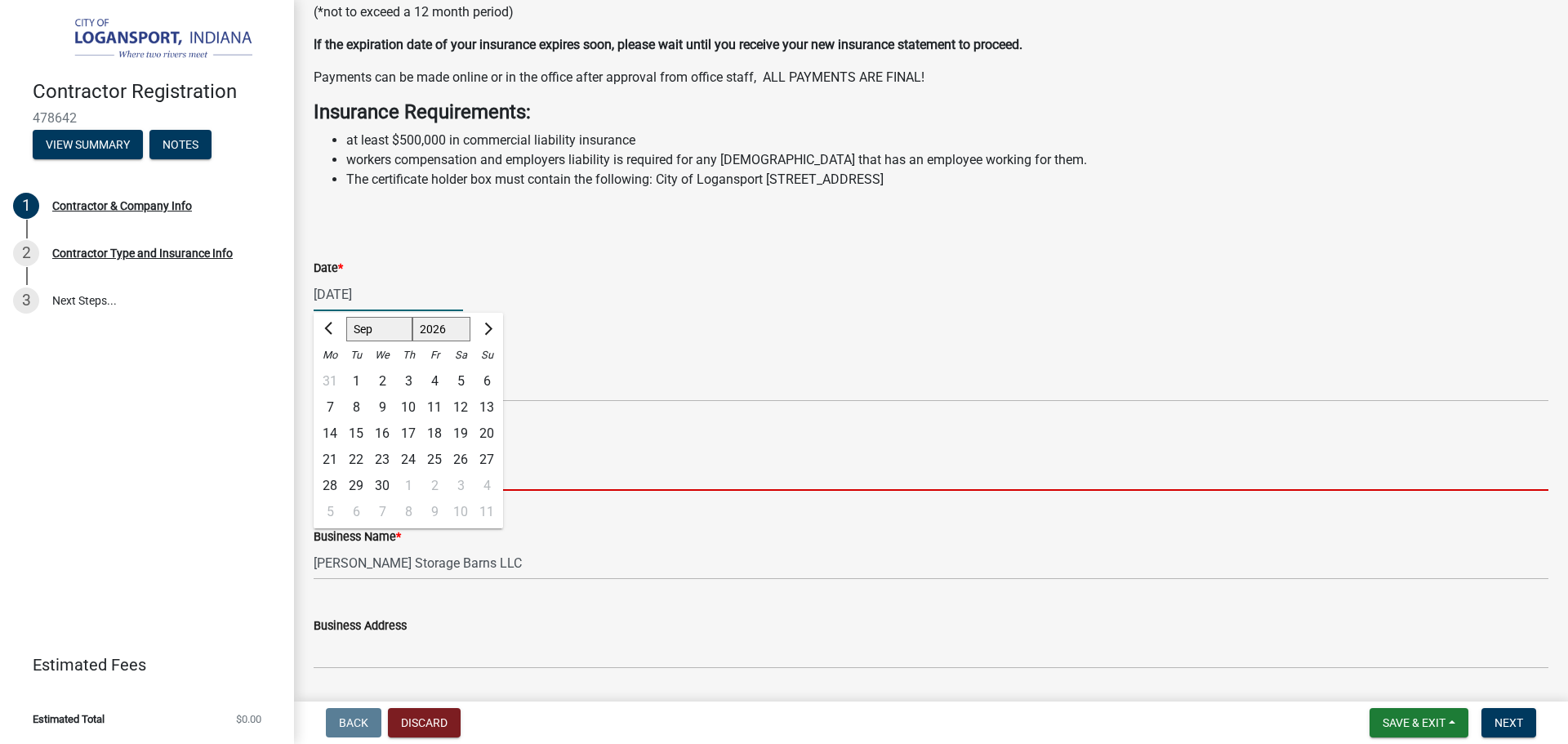
click at [607, 491] on input "Contact Title *" at bounding box center [931, 474] width 1234 height 34
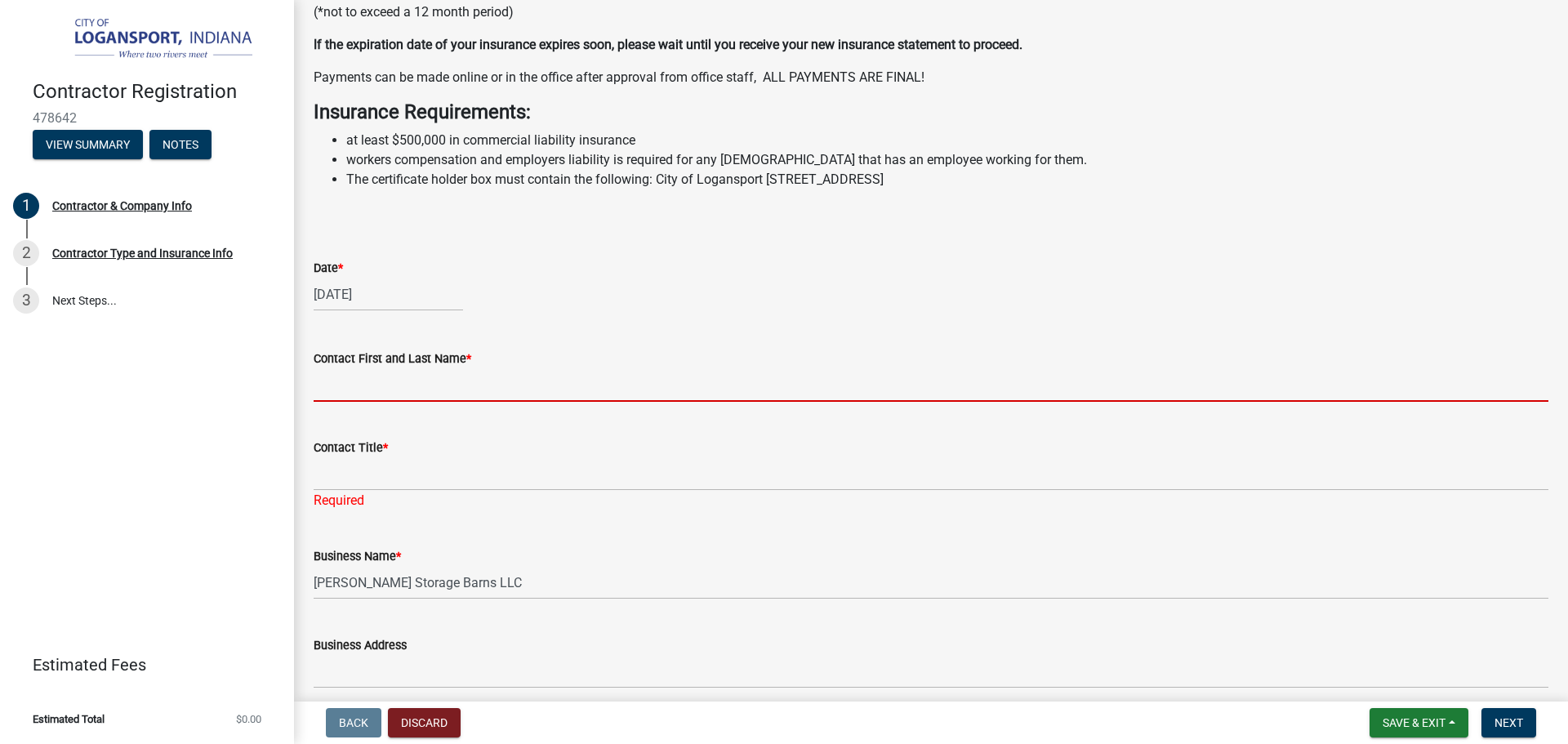
click at [353, 401] on input "Contact First and Last Name *" at bounding box center [931, 385] width 1234 height 34
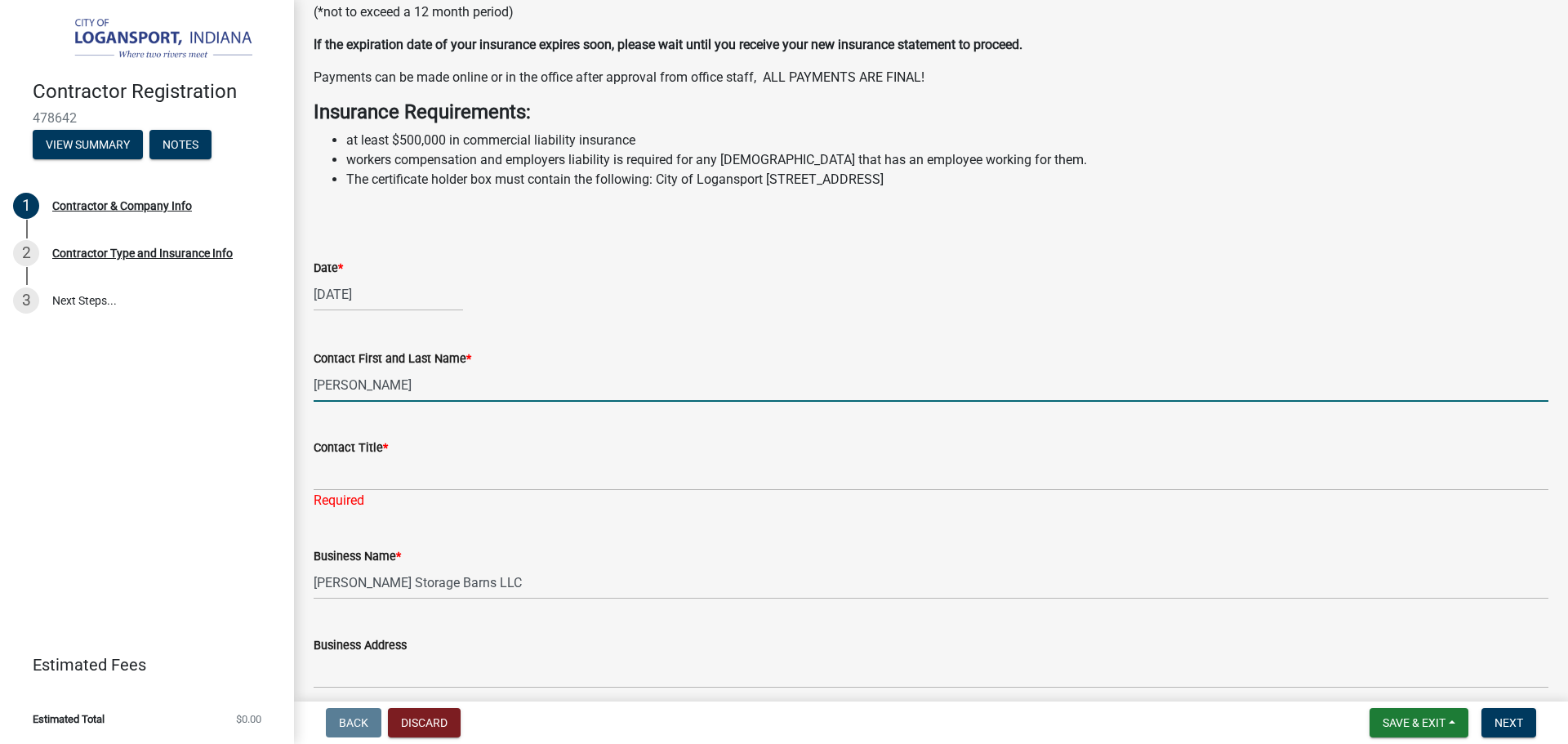
type input "Marvin Raber"
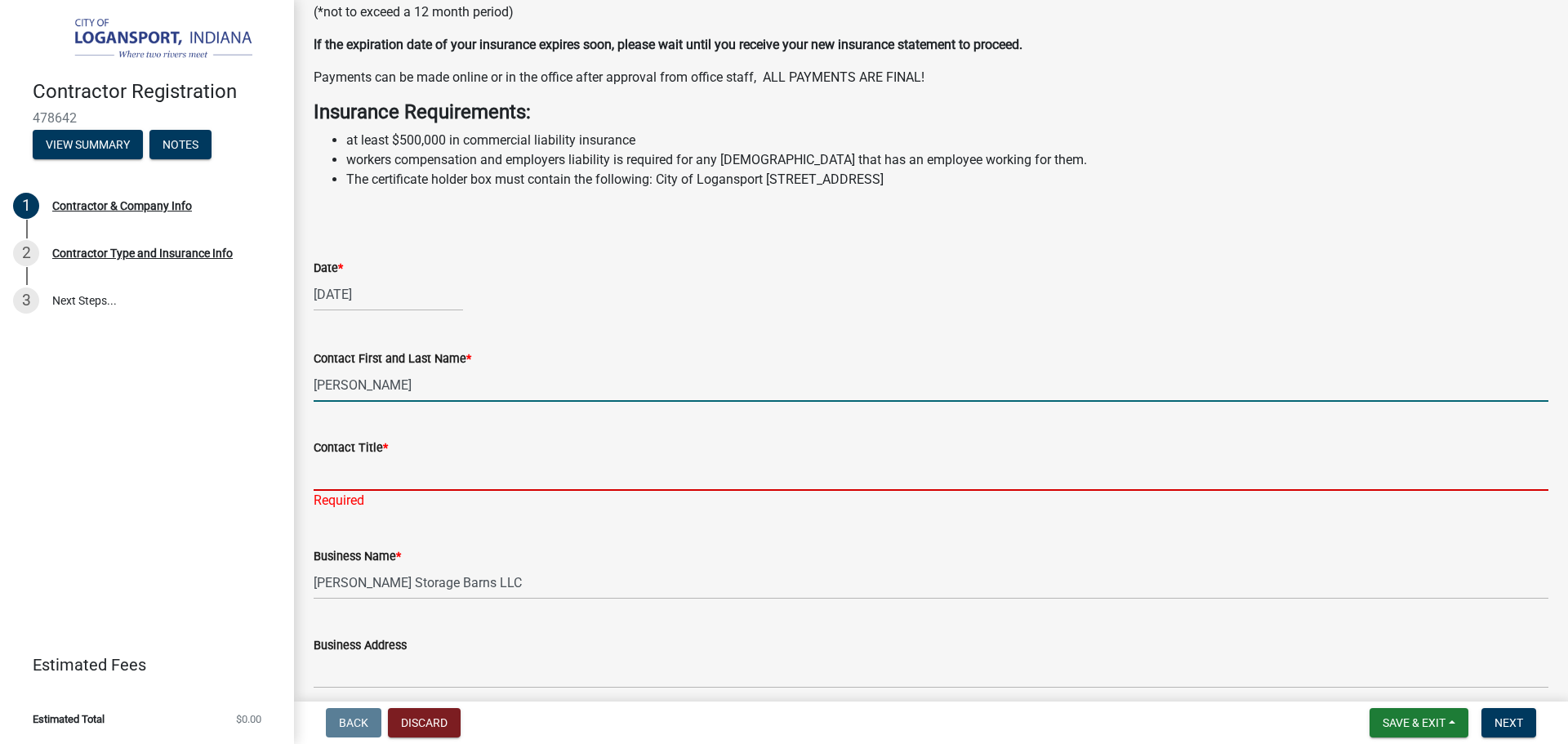
click at [334, 491] on input "Contact Title *" at bounding box center [931, 474] width 1234 height 34
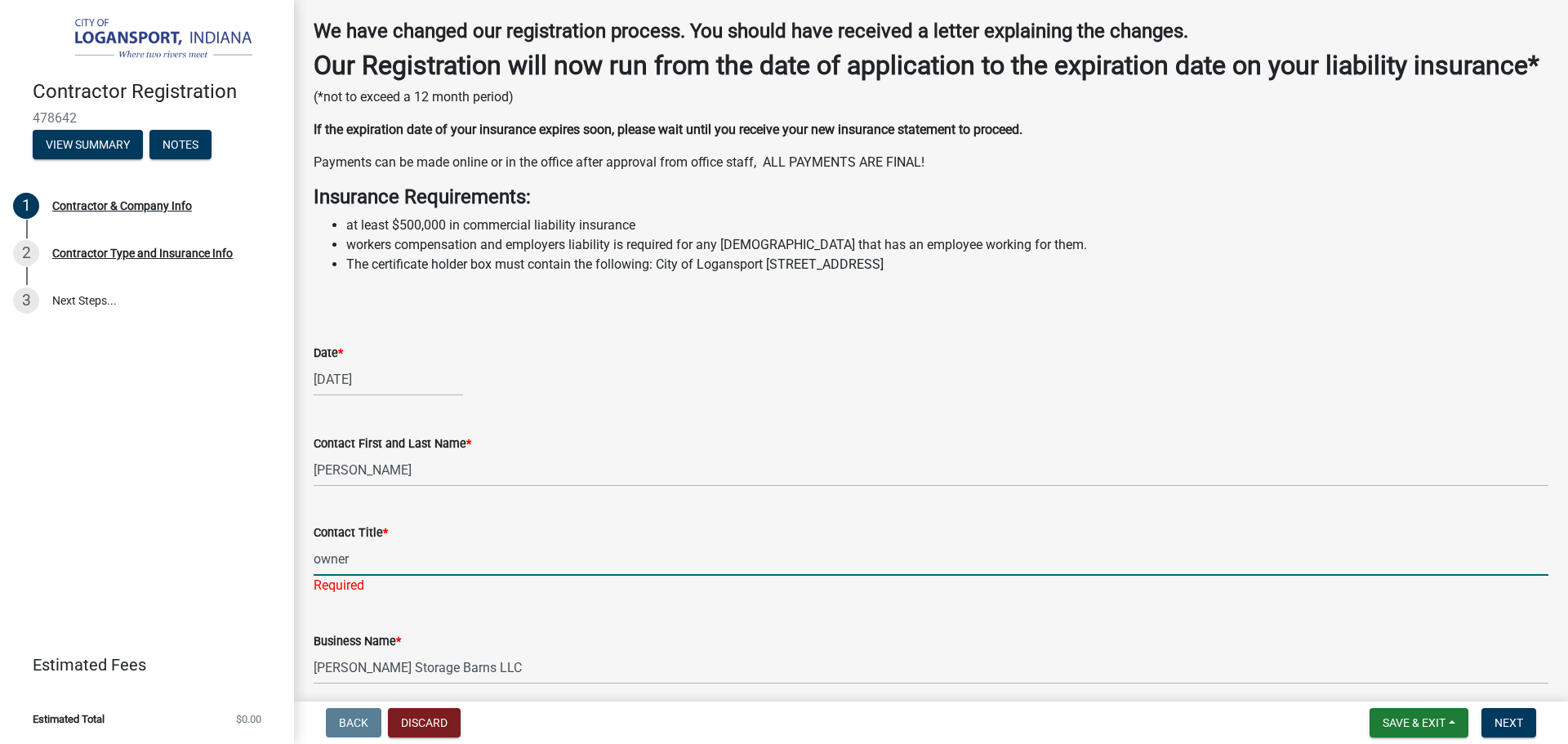
scroll to position [220, 0]
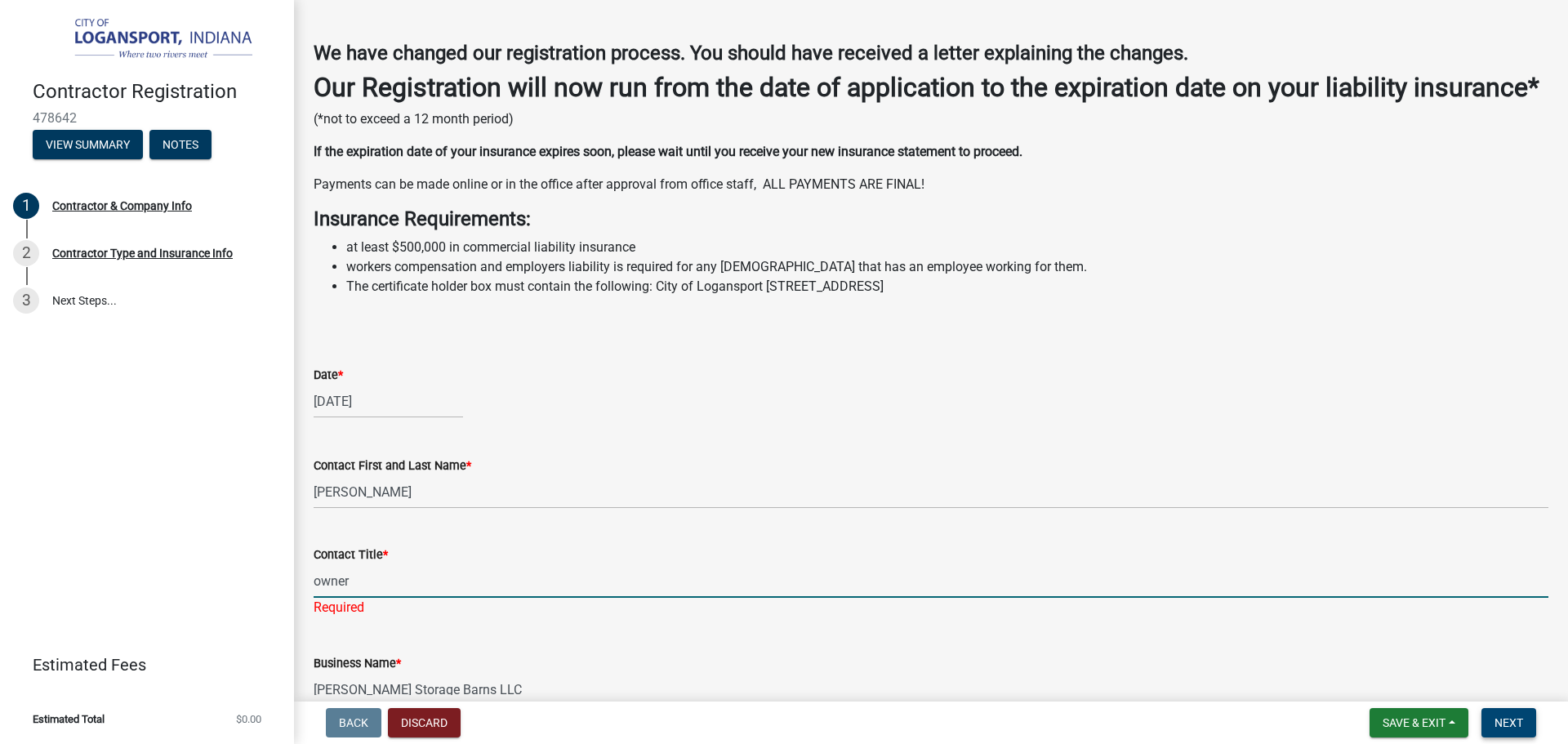
type input "owner"
click at [1504, 716] on span "Next" at bounding box center [1508, 723] width 29 height 13
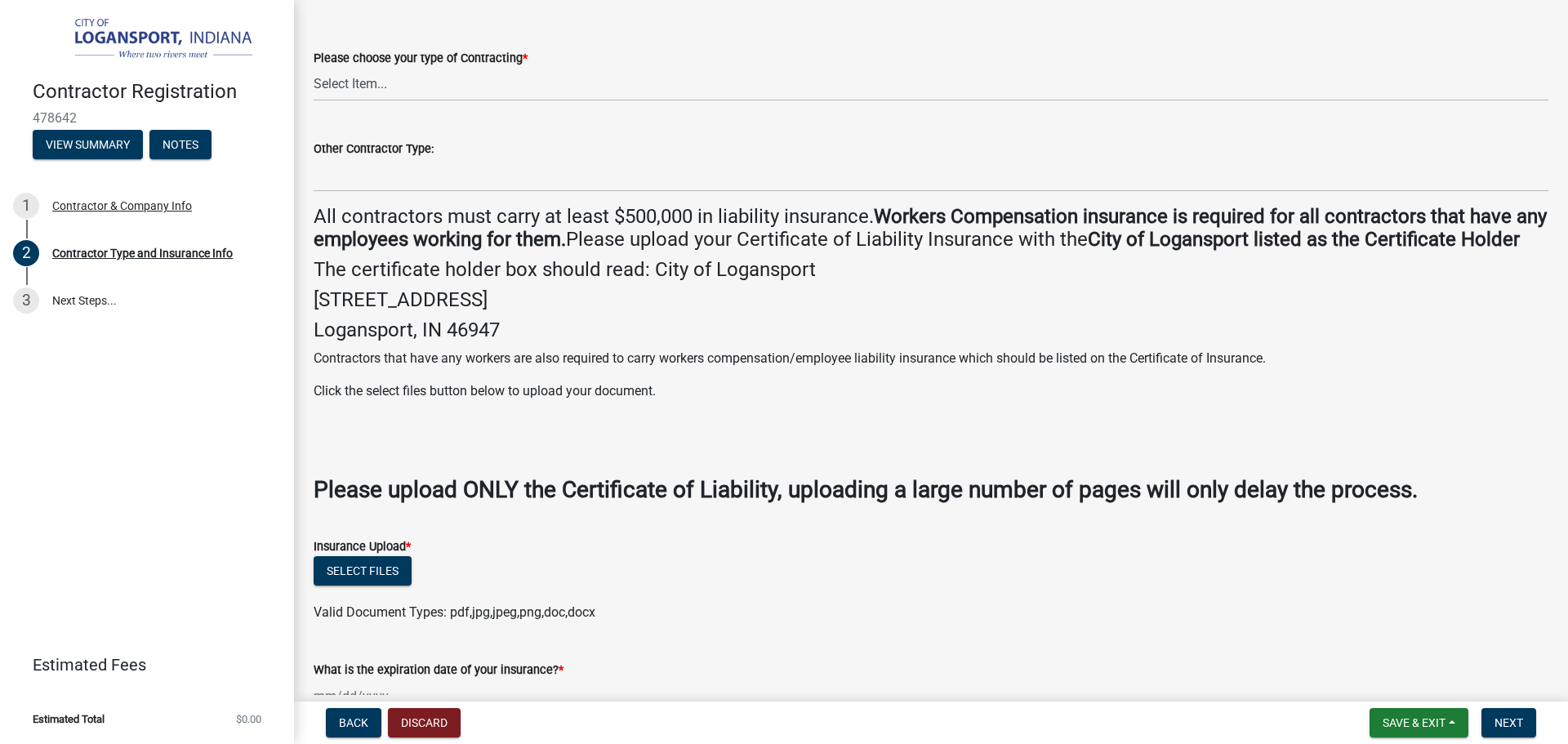
scroll to position [245, 0]
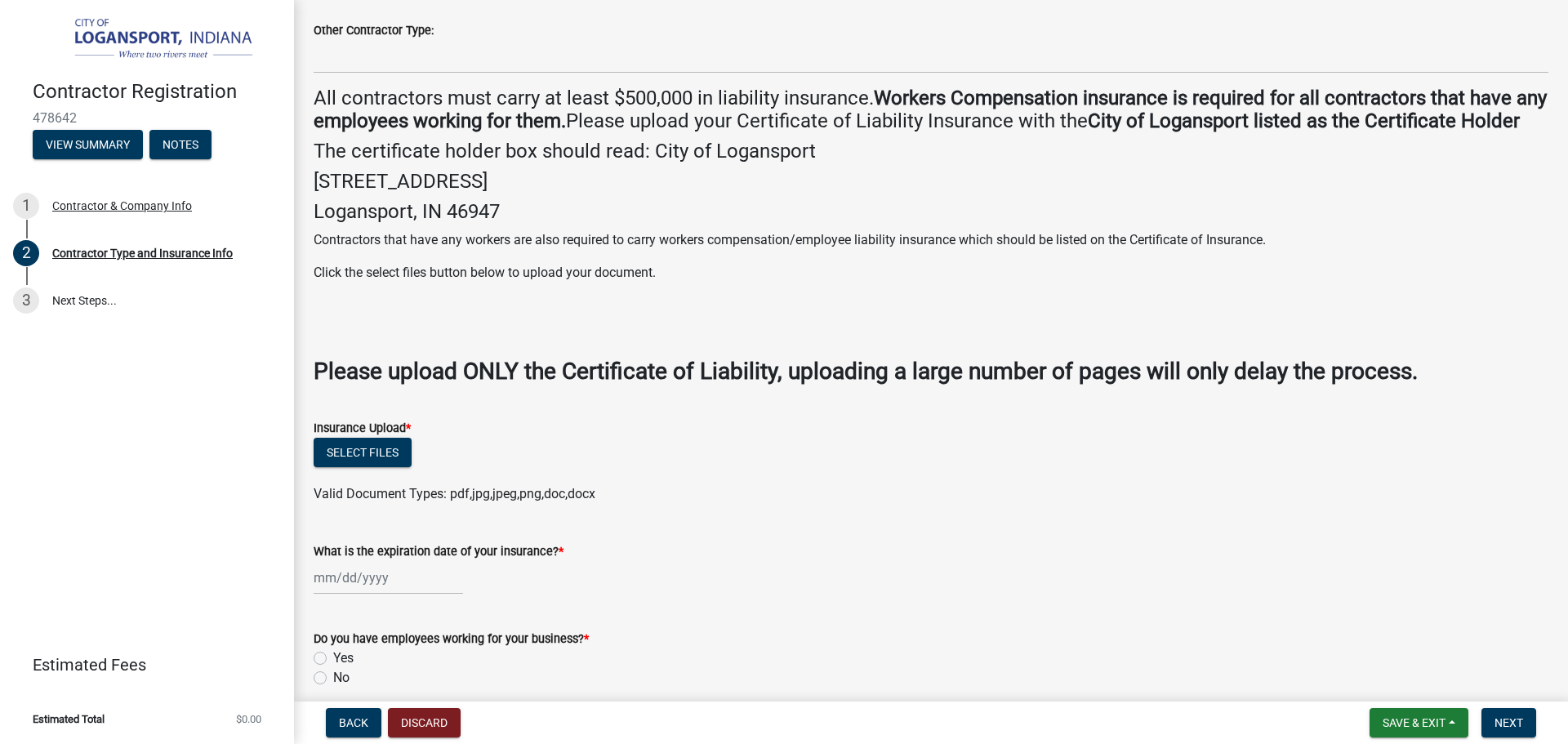
select select "9"
select select "2025"
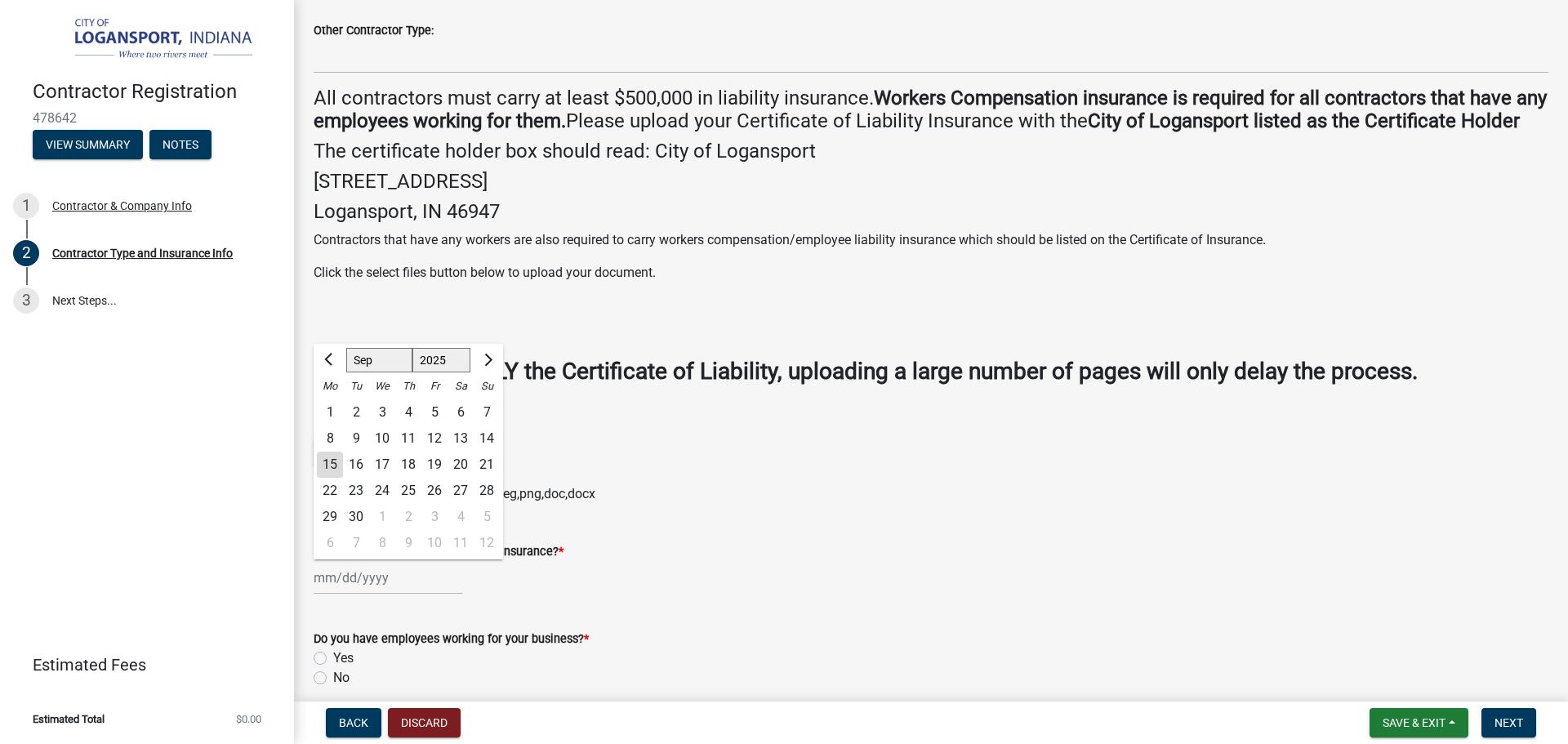
click at [333, 594] on div "Jan Feb Mar Apr May Jun Jul Aug Sep Oct Nov Dec 1525 1526 1527 1528 1529 1530 1…" at bounding box center [389, 577] width 149 height 34
click at [457, 452] on div "13" at bounding box center [460, 439] width 26 height 26
type input "[DATE]"
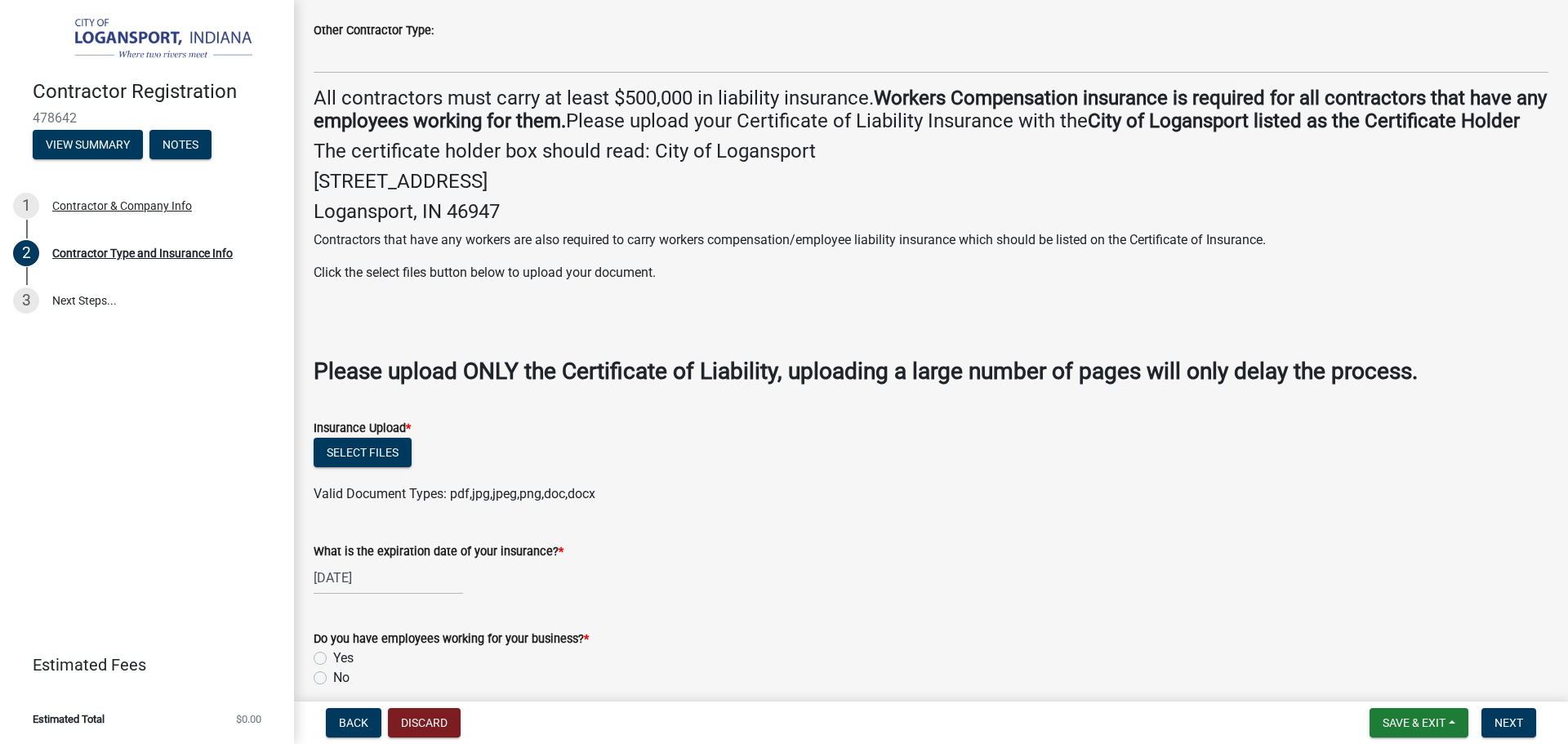
click at [377, 594] on div "[DATE]" at bounding box center [389, 577] width 149 height 34
select select "9"
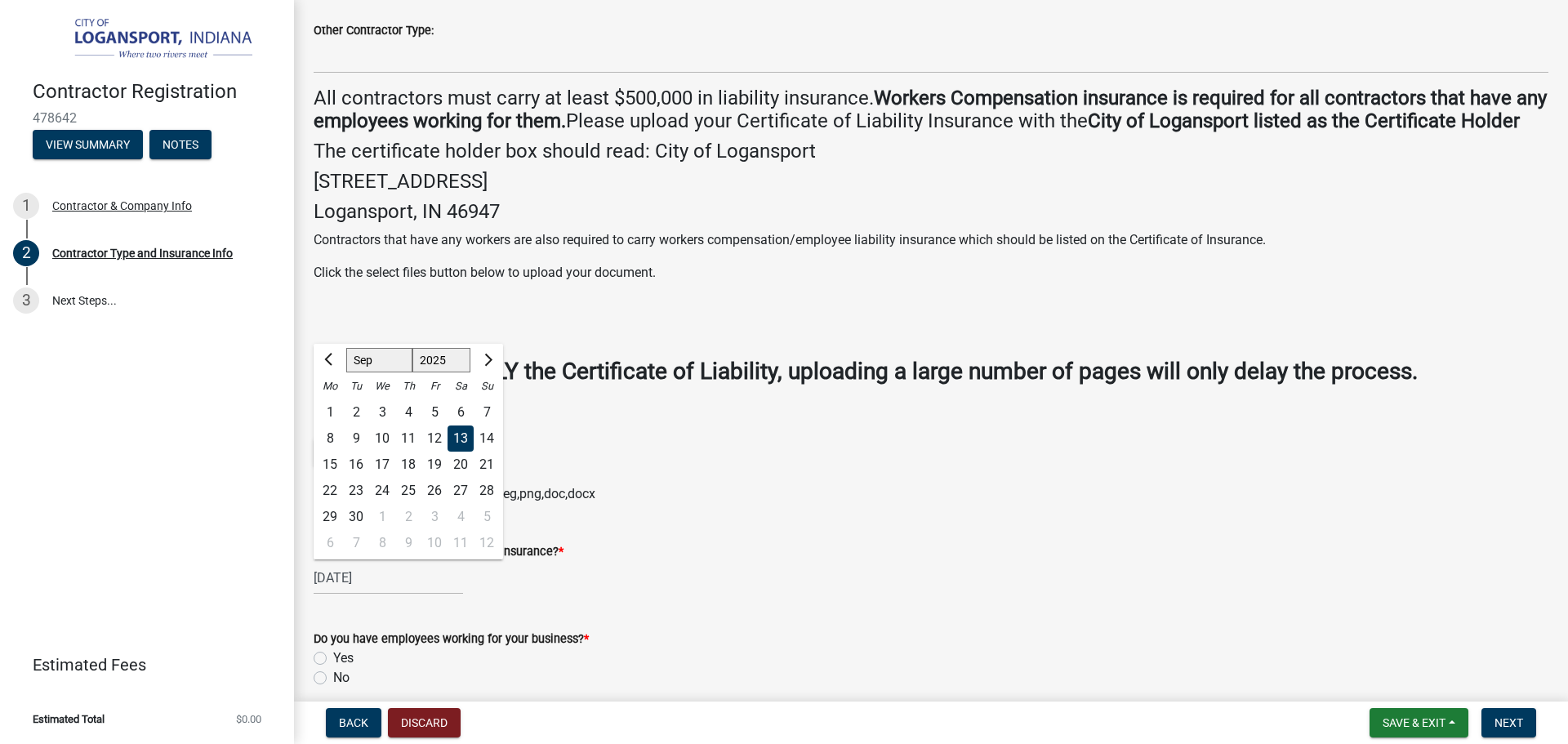
click at [441, 372] on select "1525 1526 1527 1528 1529 1530 1531 1532 1533 1534 1535 1536 1537 1538 1539 1540…" at bounding box center [442, 359] width 59 height 24
select select "2026"
click at [413, 371] on select "1525 1526 1527 1528 1529 1530 1531 1532 1533 1534 1535 1536 1537 1538 1539 1540…" at bounding box center [442, 359] width 59 height 24
click at [628, 594] on div "09/13/2025 Jan Feb Mar Apr May Jun Jul Aug Sep Oct Nov Dec 1526 1527 1528 1529 …" at bounding box center [931, 577] width 1234 height 34
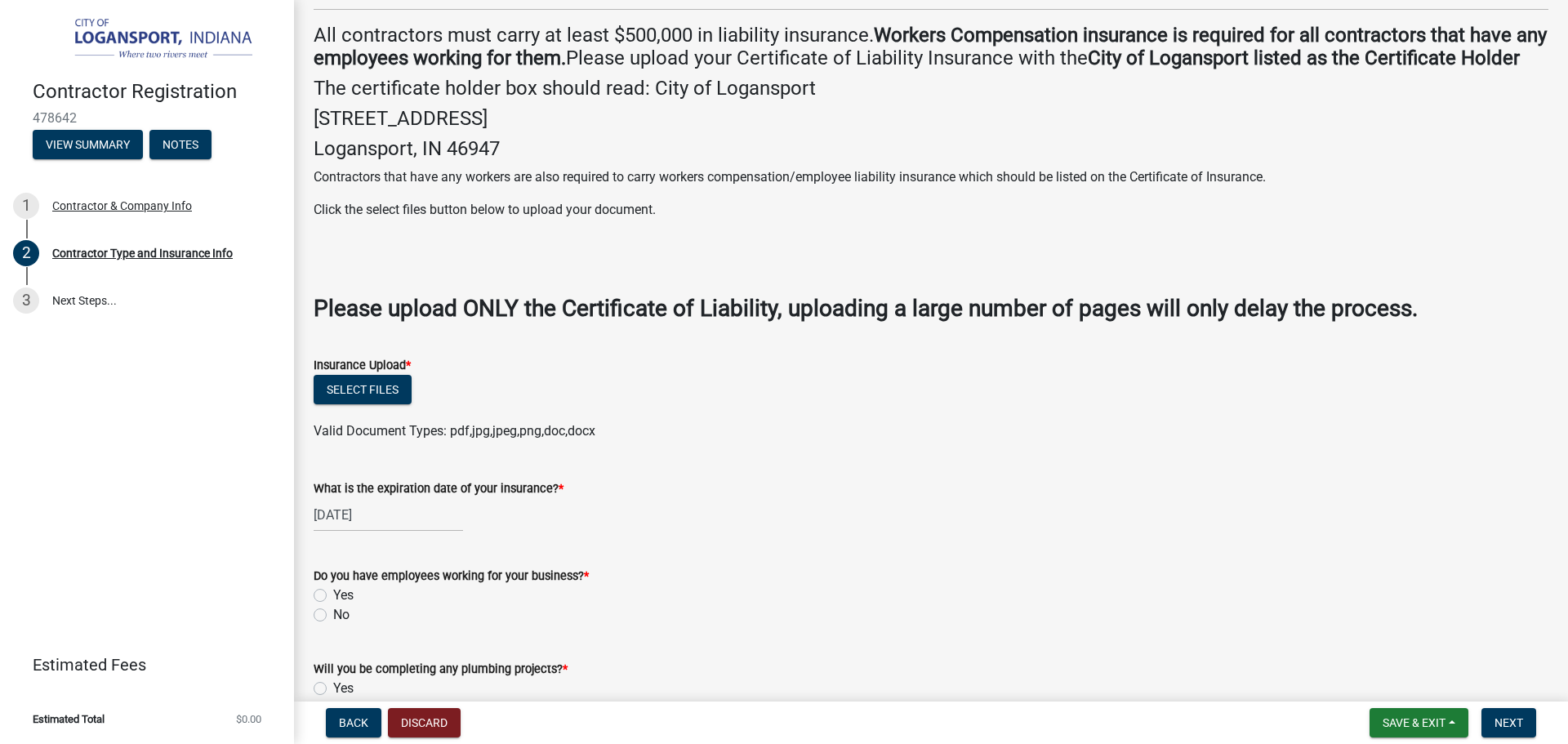
scroll to position [327, 0]
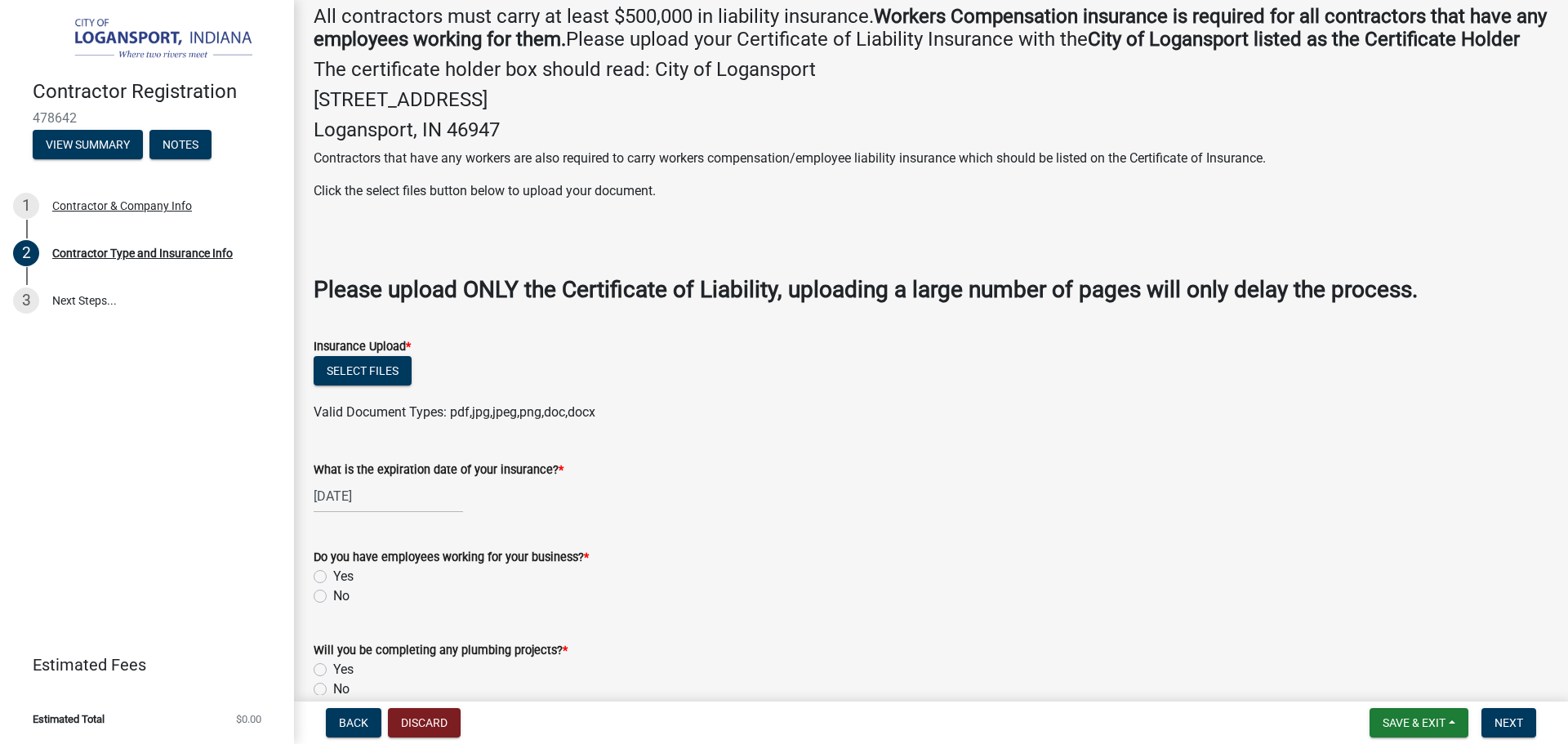
click at [313, 598] on div "Do you have employees working for your business? * Yes No" at bounding box center [931, 566] width 1260 height 78
click at [334, 586] on label "Yes" at bounding box center [344, 575] width 20 height 20
click at [334, 577] on input "Yes" at bounding box center [338, 571] width 10 height 10
radio input "true"
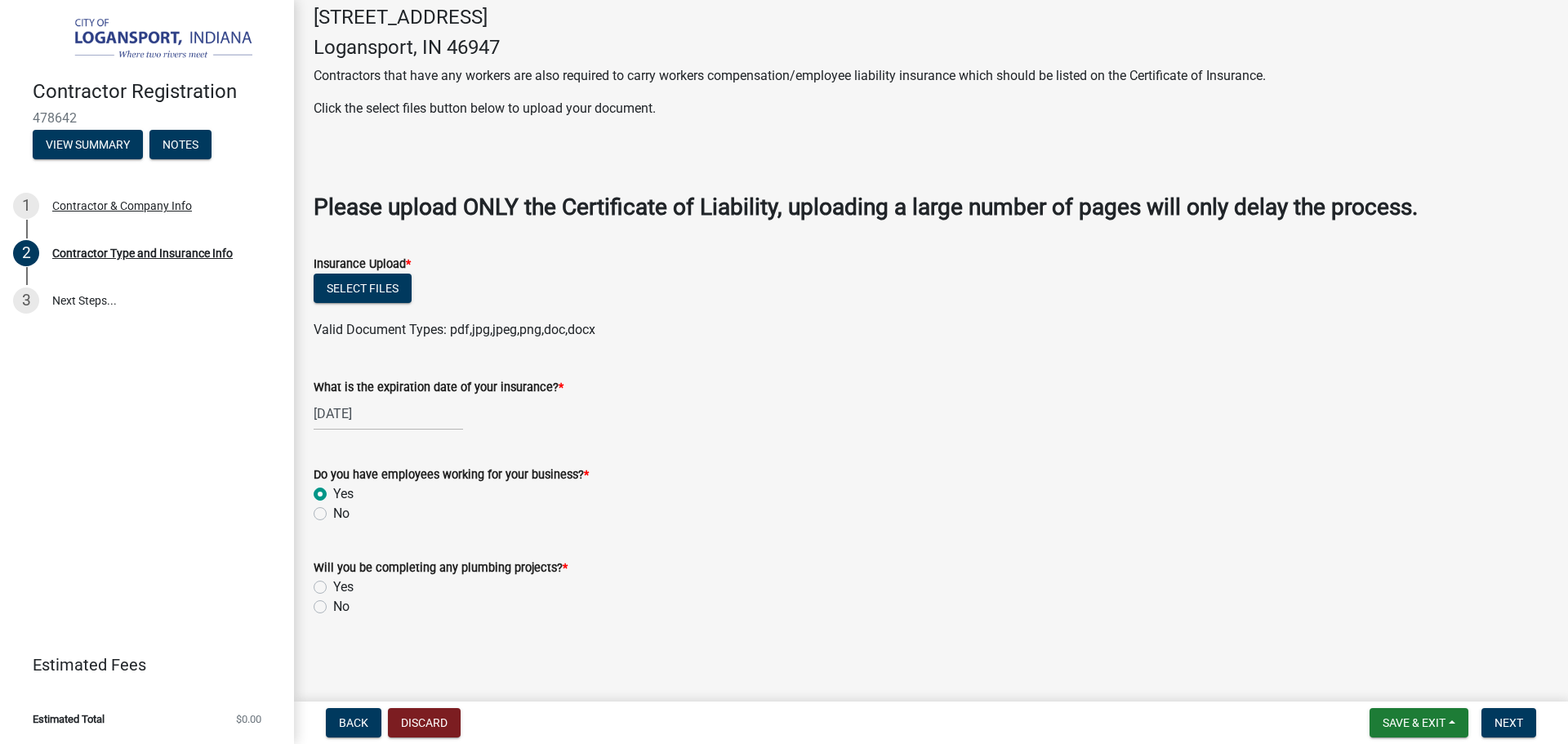
click at [334, 605] on label "No" at bounding box center [342, 606] width 17 height 20
click at [334, 605] on input "No" at bounding box center [338, 602] width 10 height 10
radio input "true"
click at [363, 298] on button "Select files" at bounding box center [362, 289] width 98 height 30
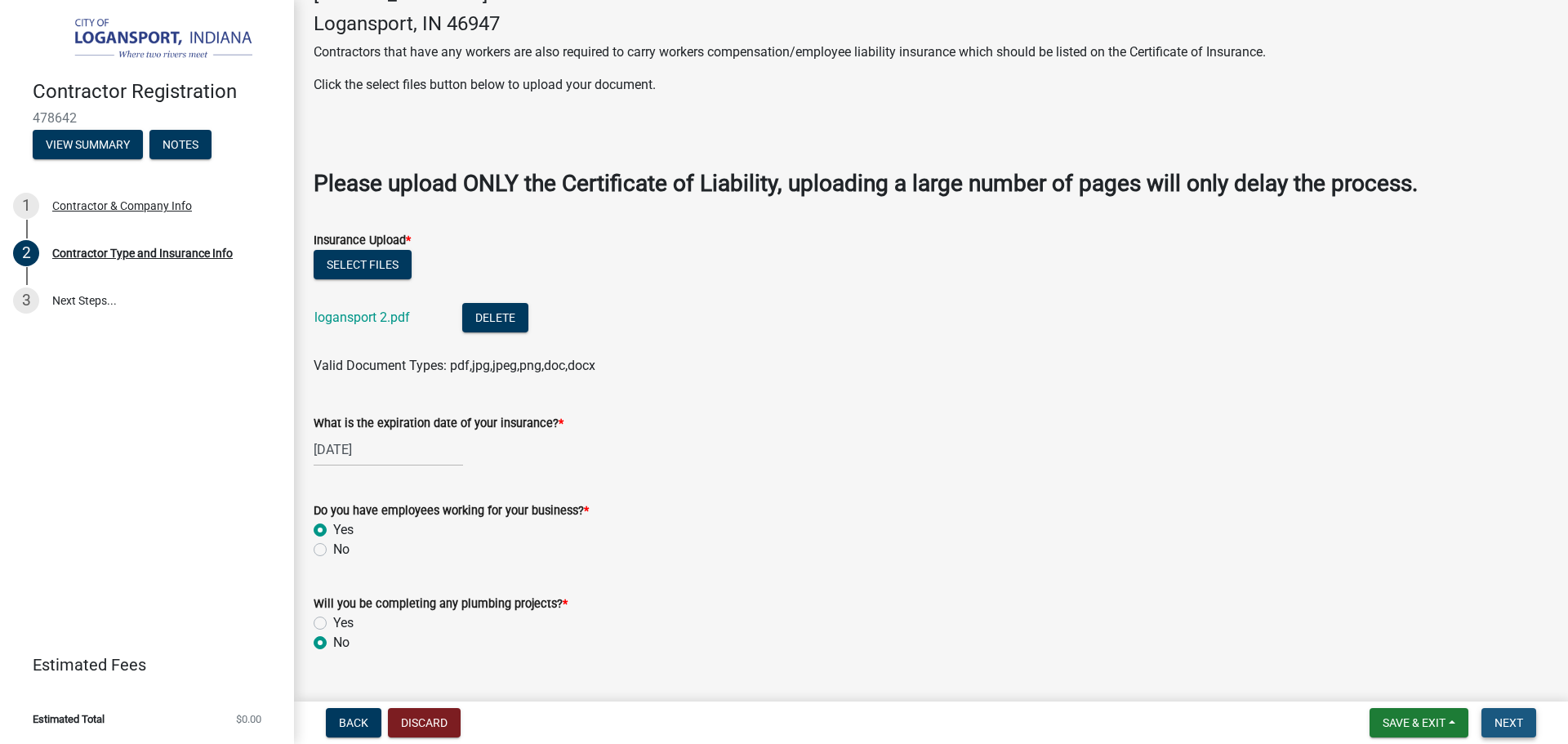
click at [1505, 720] on span "Next" at bounding box center [1508, 723] width 29 height 13
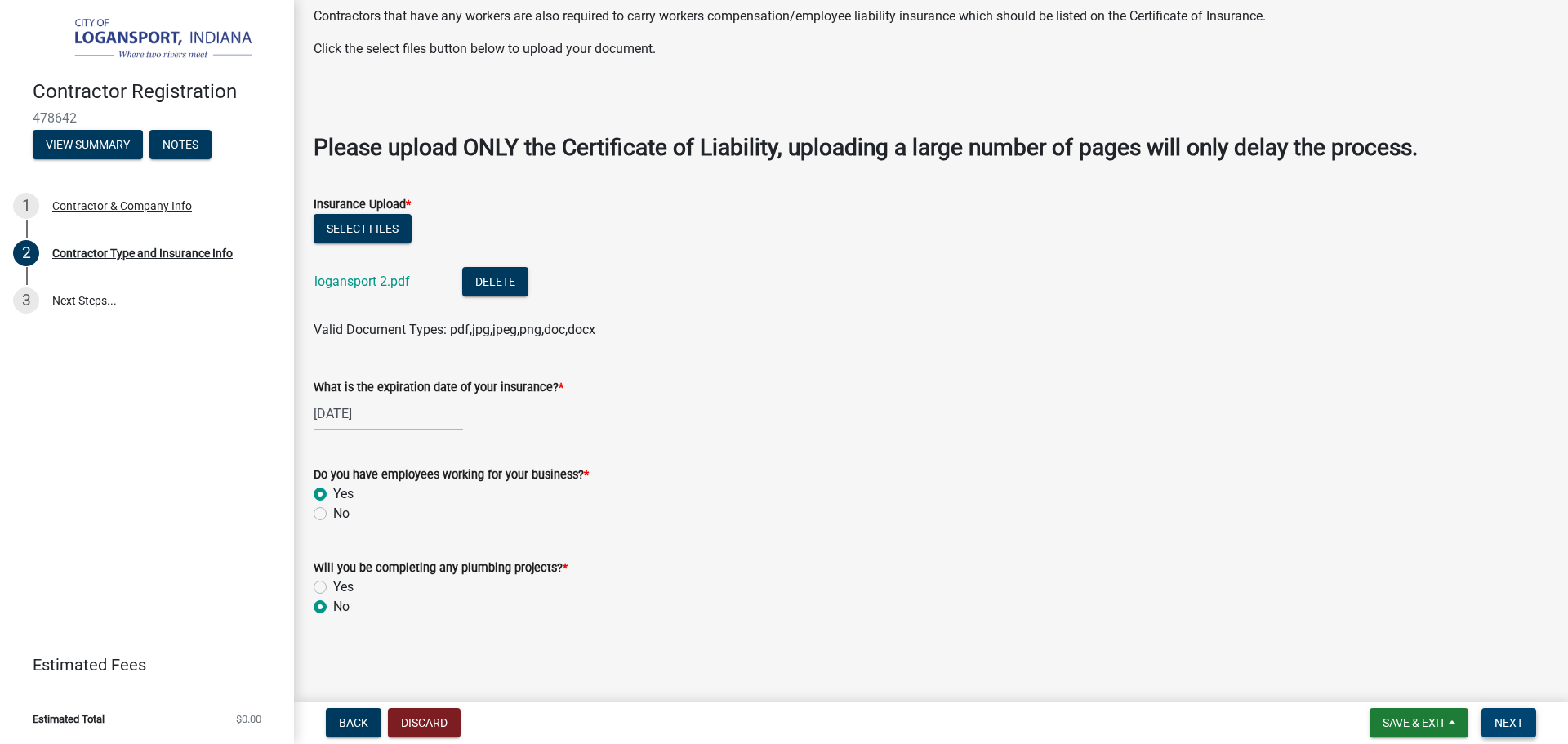
scroll to position [525, 0]
click at [1509, 727] on span "Next" at bounding box center [1508, 723] width 29 height 13
click at [1509, 725] on span "Next" at bounding box center [1508, 723] width 29 height 13
click at [367, 237] on button "Select files" at bounding box center [362, 229] width 98 height 30
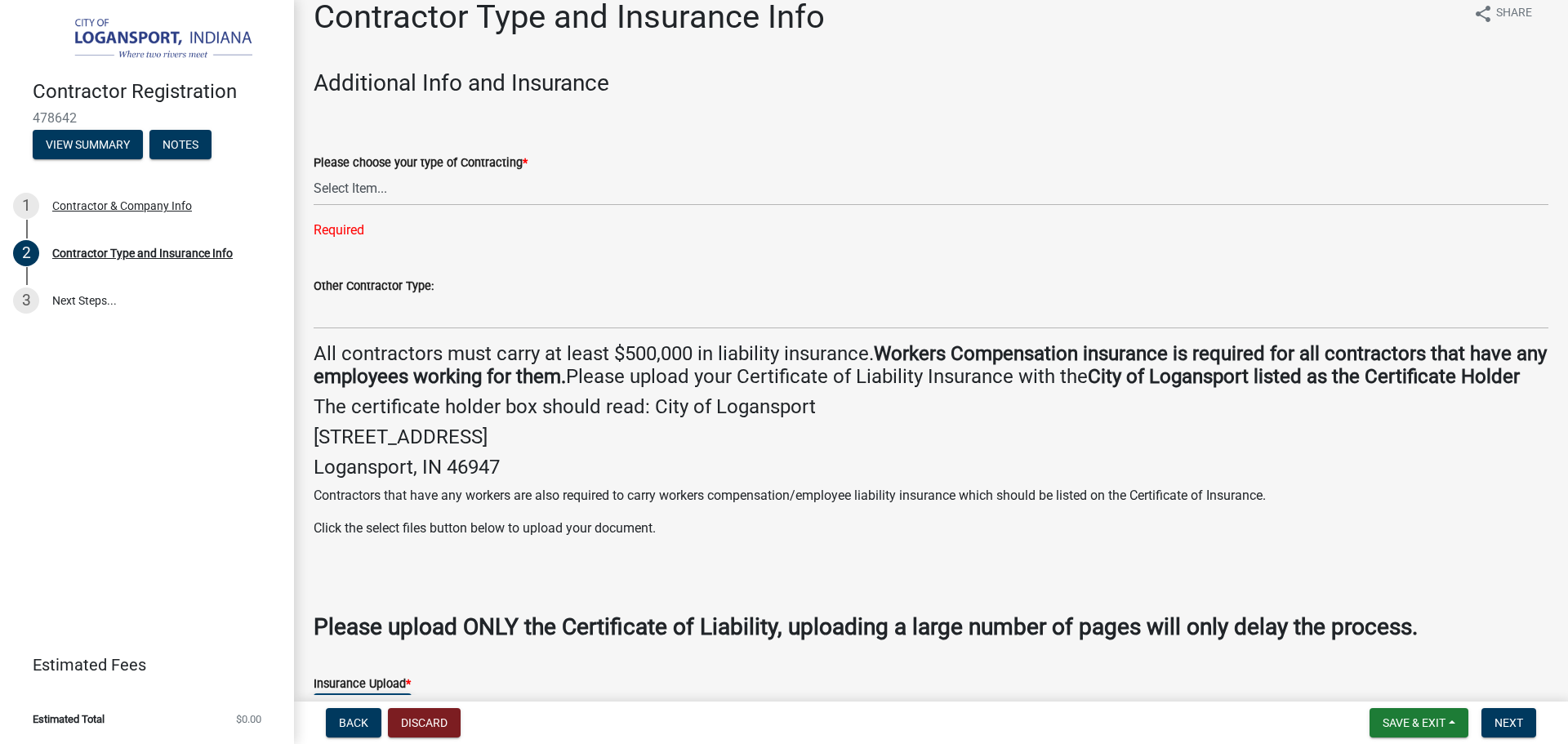
scroll to position [0, 0]
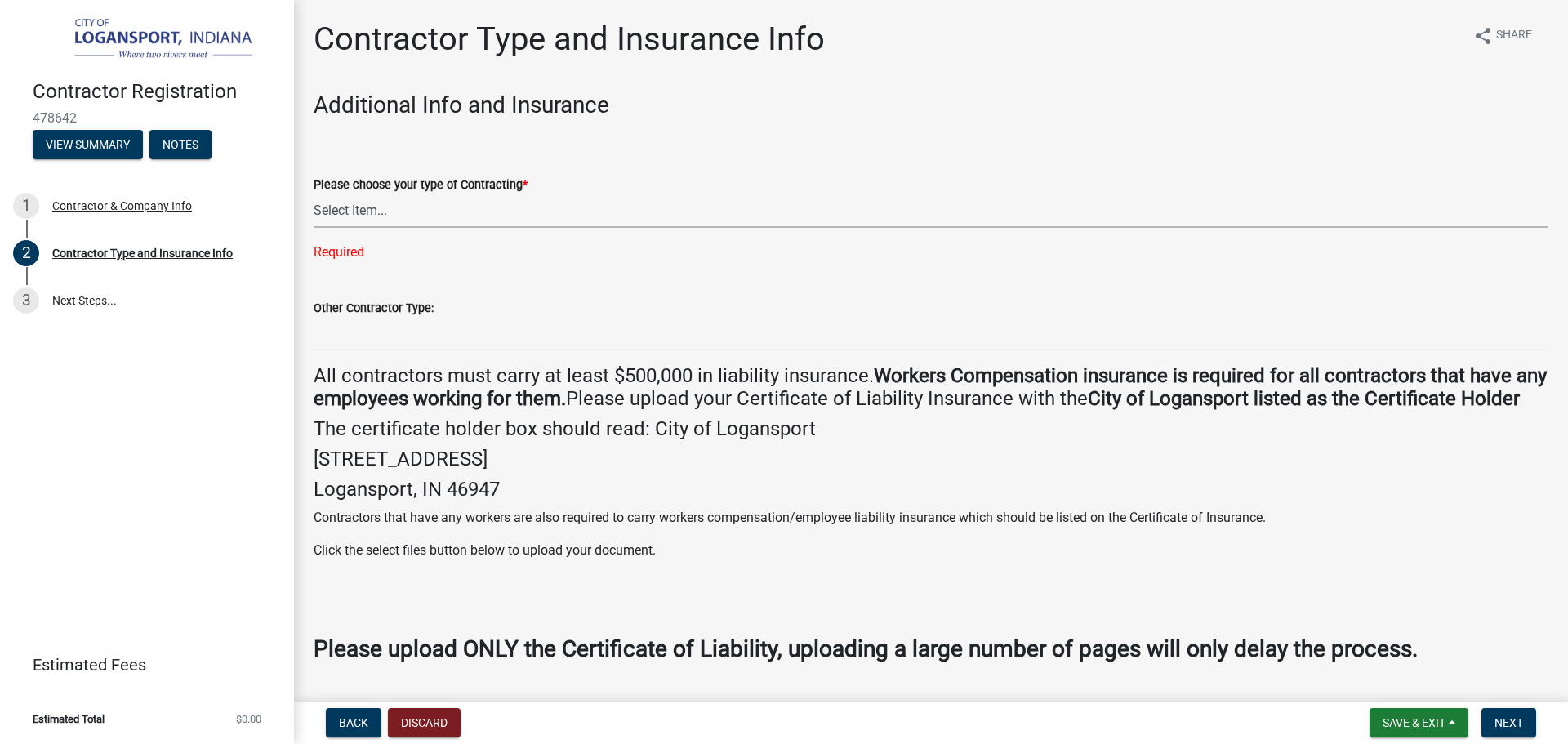
click at [377, 214] on select "Select Item... Plumber General HVAC Other Roofer Tree Service Demolition" at bounding box center [931, 211] width 1234 height 34
click at [314, 195] on select "Select Item... Plumber General HVAC Other Roofer Tree Service Demolition" at bounding box center [931, 211] width 1234 height 34
select select "03705ffd-7527-4ddb-a600-46f4763bc457"
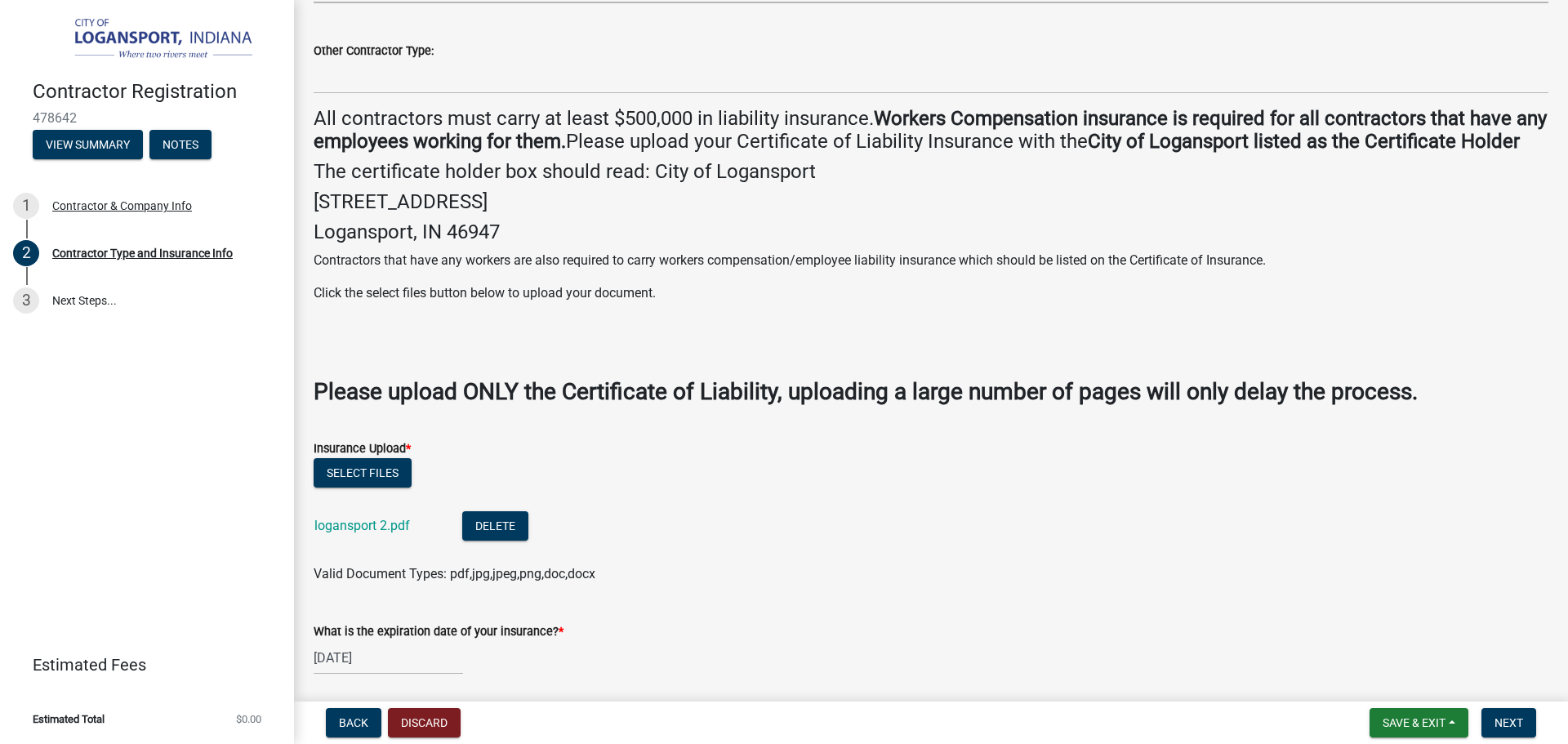
scroll to position [245, 0]
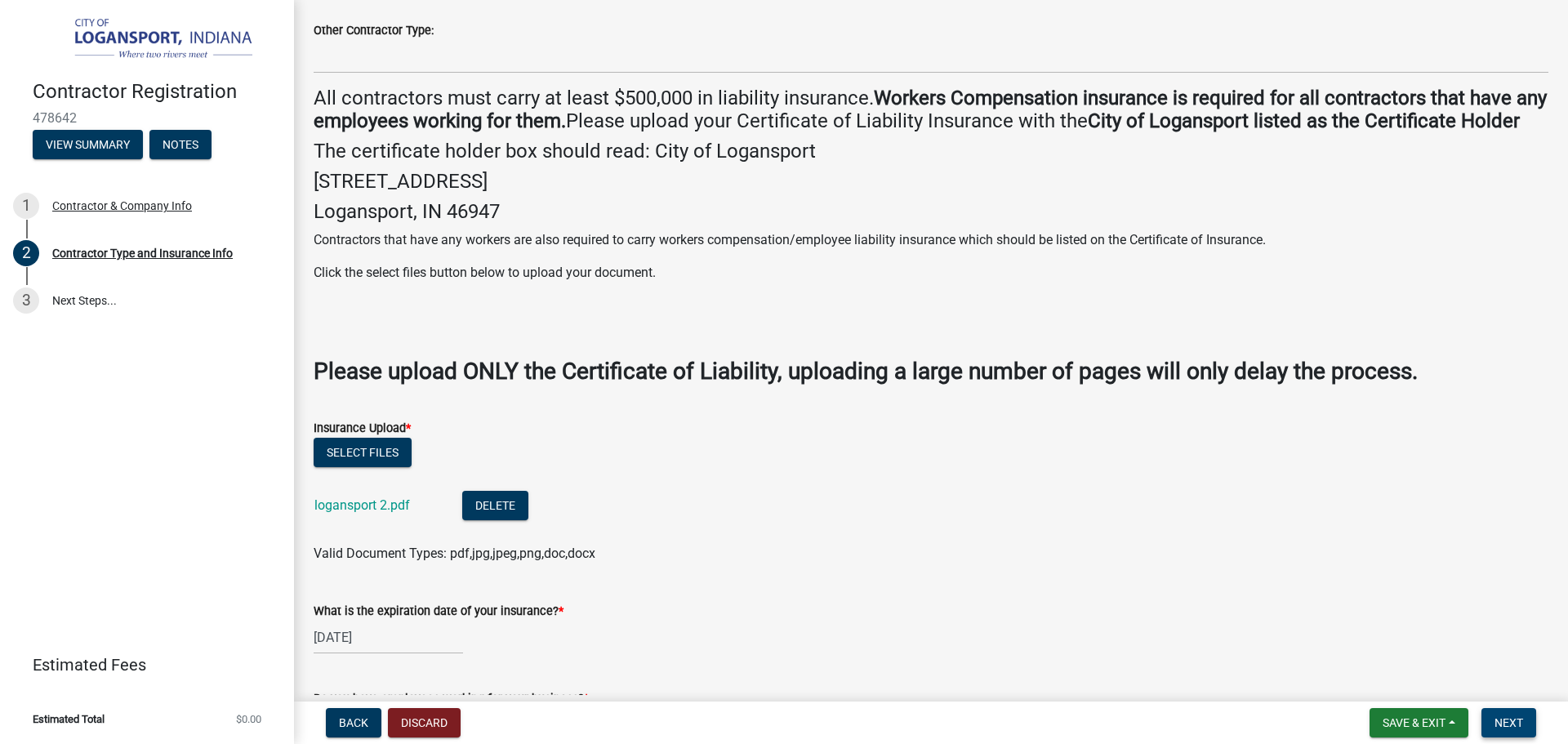
click at [1520, 714] on button "Next" at bounding box center [1508, 723] width 55 height 30
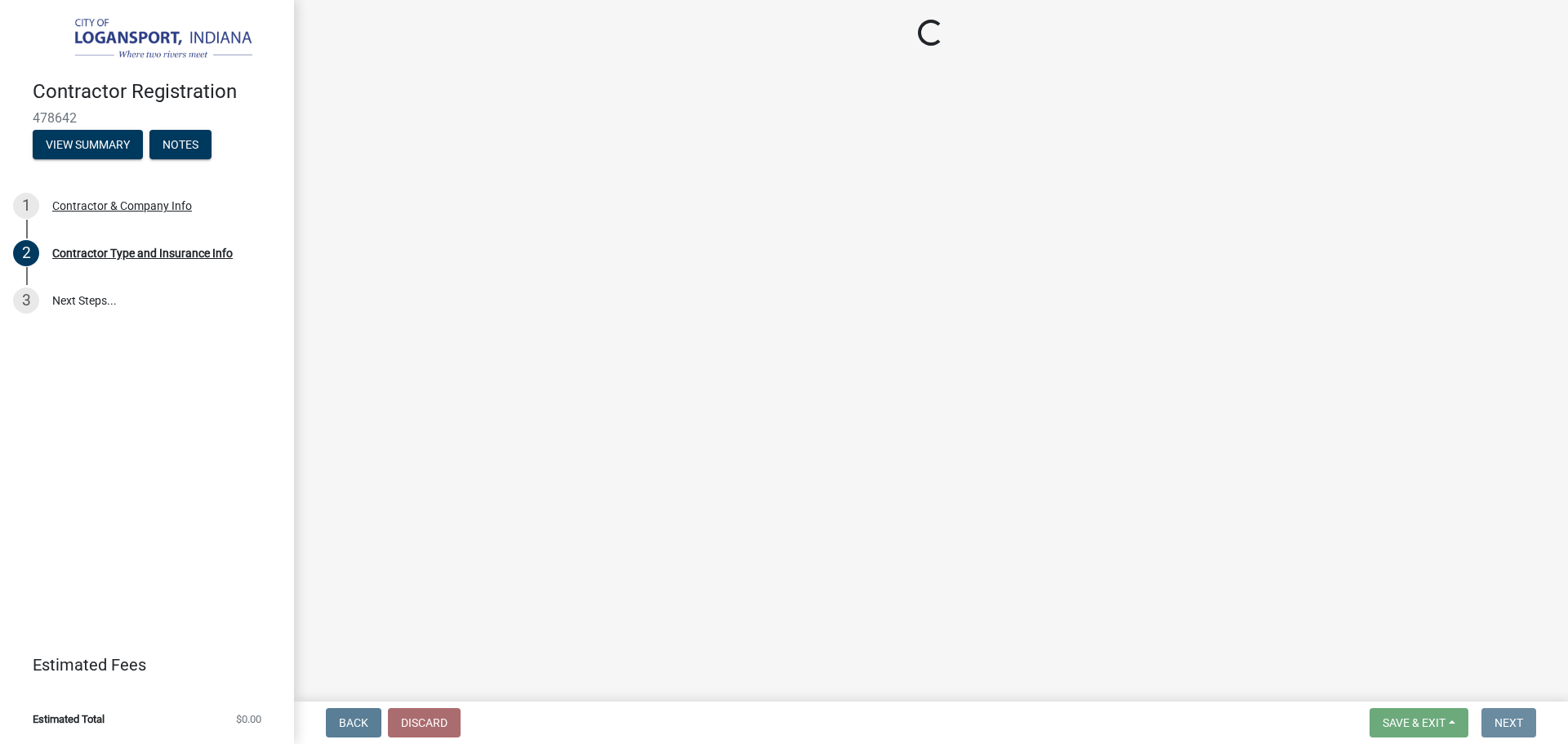
scroll to position [0, 0]
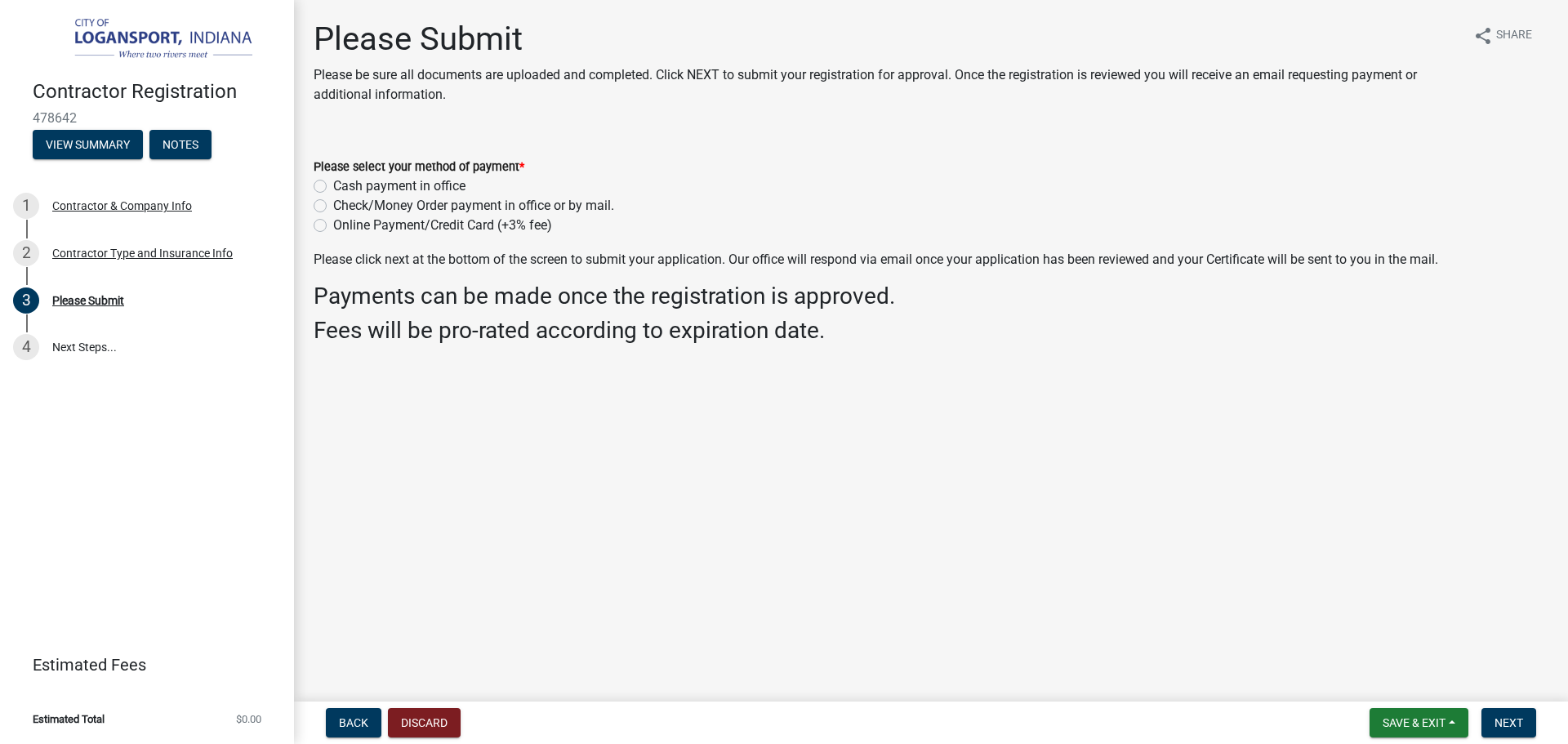
click at [334, 223] on label "Online Payment/Credit Card (+3% fee)" at bounding box center [443, 224] width 219 height 20
click at [334, 223] on input "Online Payment/Credit Card (+3% fee)" at bounding box center [338, 220] width 10 height 10
radio input "true"
click at [1507, 718] on span "Next" at bounding box center [1508, 723] width 29 height 13
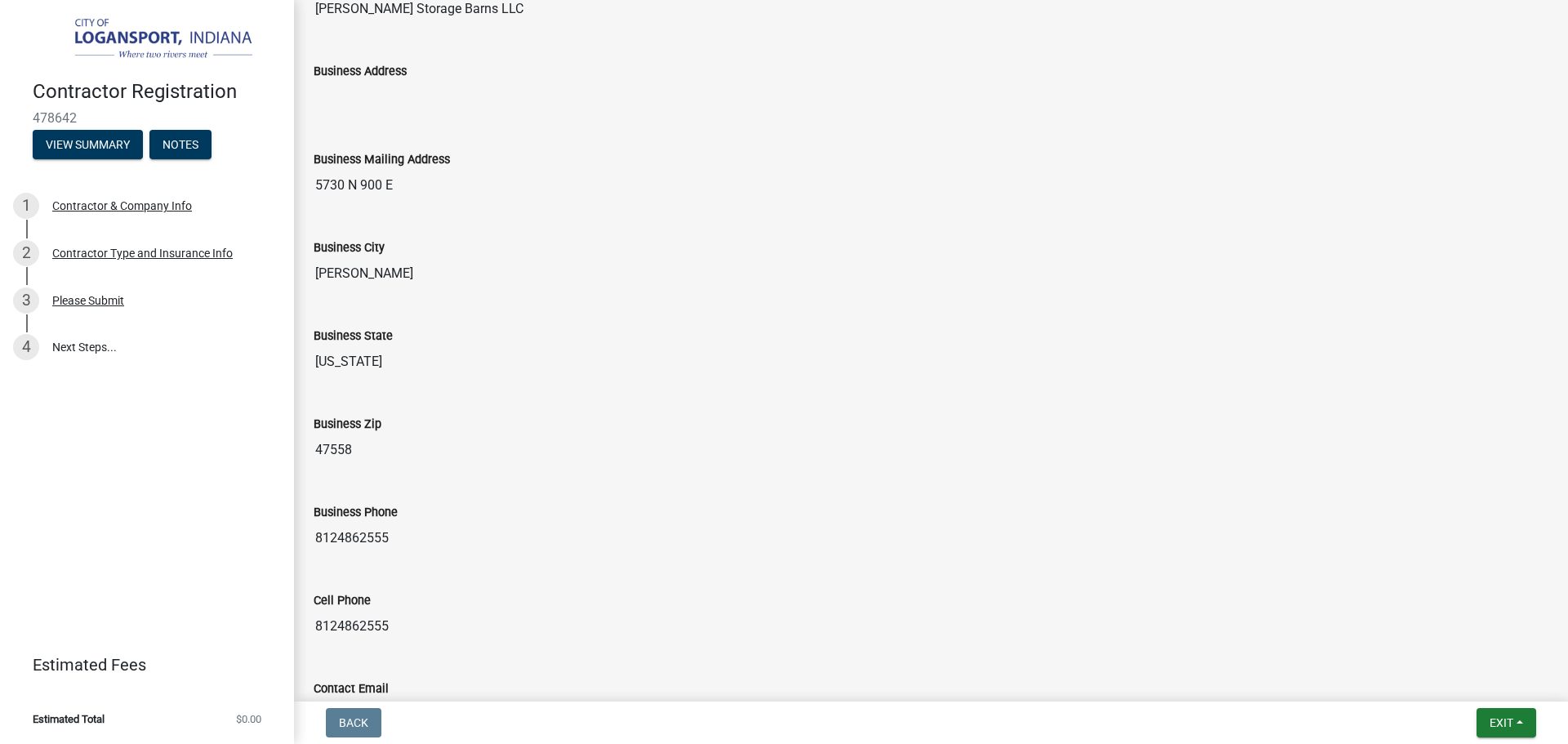
scroll to position [1258, 0]
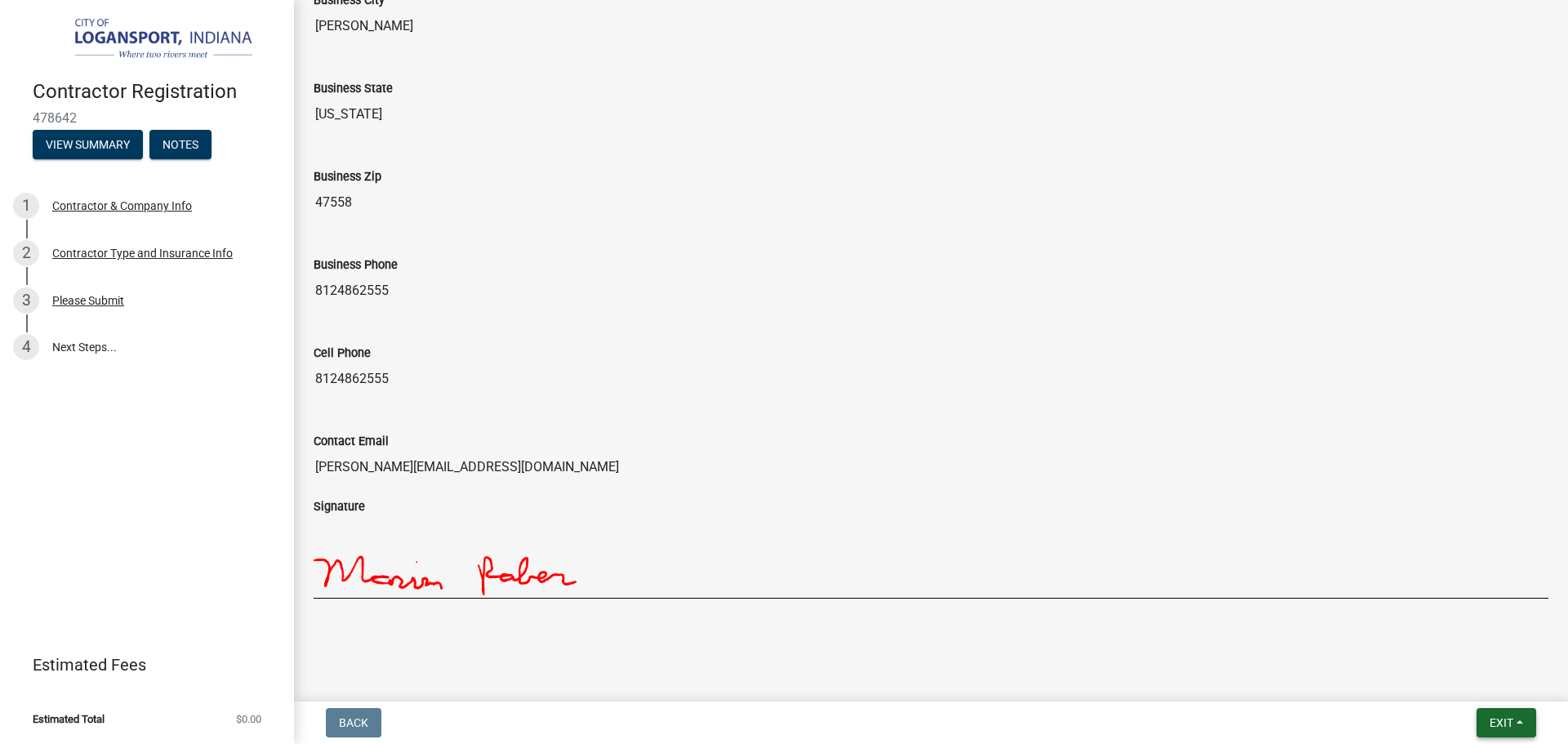
click at [1493, 734] on nav "Back Exit Save Save & Exit" at bounding box center [932, 723] width 1275 height 43
